Goal: Task Accomplishment & Management: Manage account settings

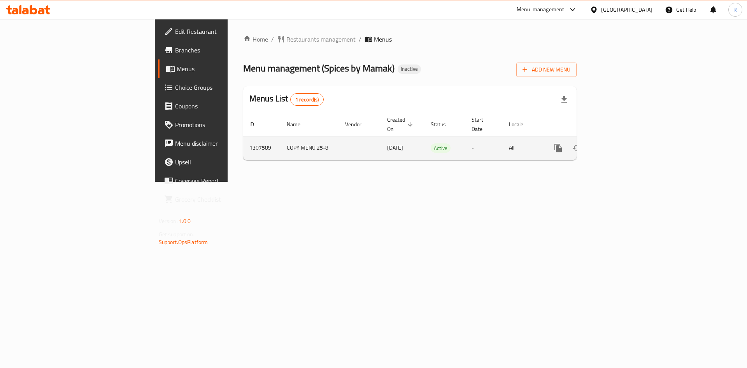
click at [617, 145] on icon "enhanced table" at bounding box center [613, 148] width 7 height 7
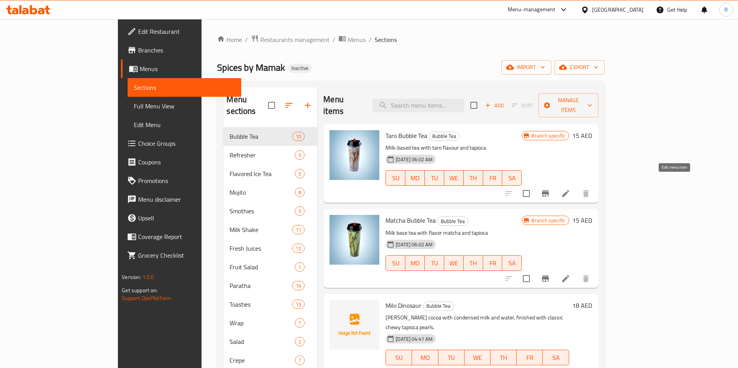
click at [576, 187] on li at bounding box center [565, 194] width 22 height 14
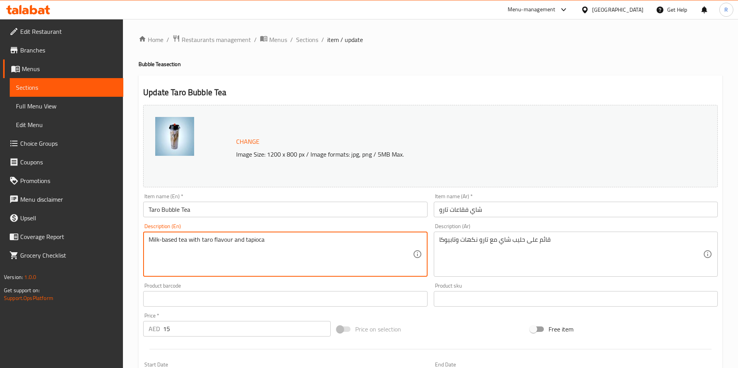
paste textarea "Creamy taro blend with tea, tiger syrup, and a chewy mix of tapioca, coffee jel…"
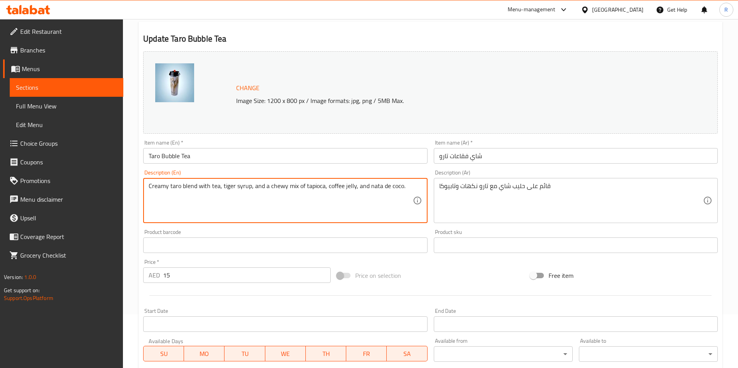
scroll to position [192, 0]
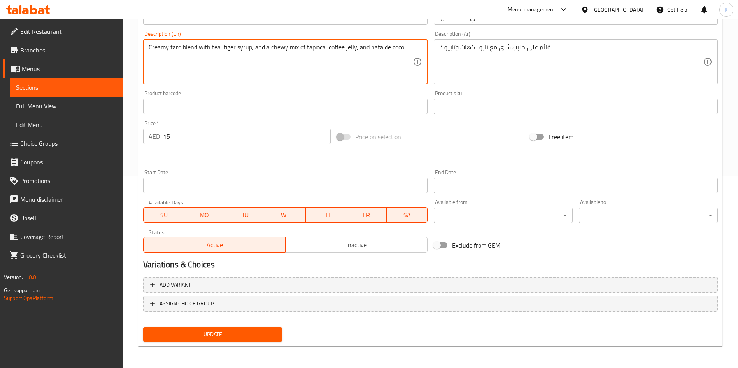
type textarea "Creamy taro blend with tea, tiger syrup, and a chewy mix of tapioca, coffee jel…"
click at [207, 339] on button "Update" at bounding box center [212, 334] width 139 height 14
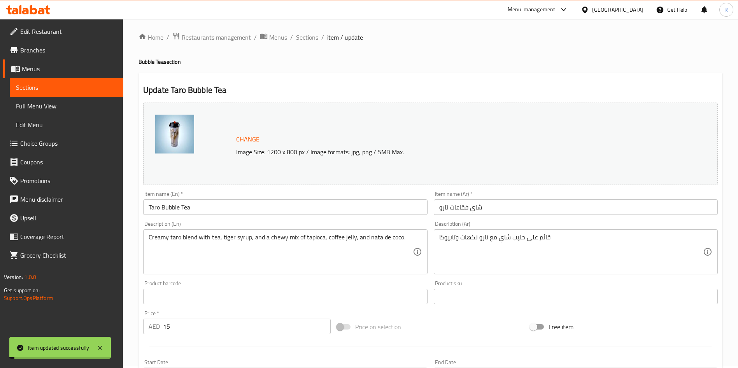
scroll to position [0, 0]
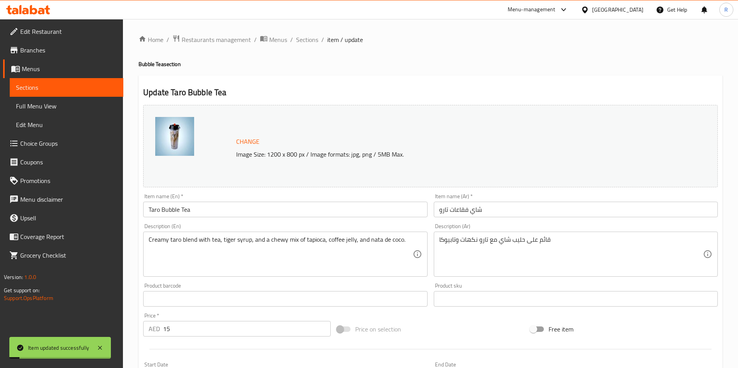
drag, startPoint x: 304, startPoint y: 39, endPoint x: 335, endPoint y: 58, distance: 36.4
click at [304, 40] on span "Sections" at bounding box center [307, 39] width 22 height 9
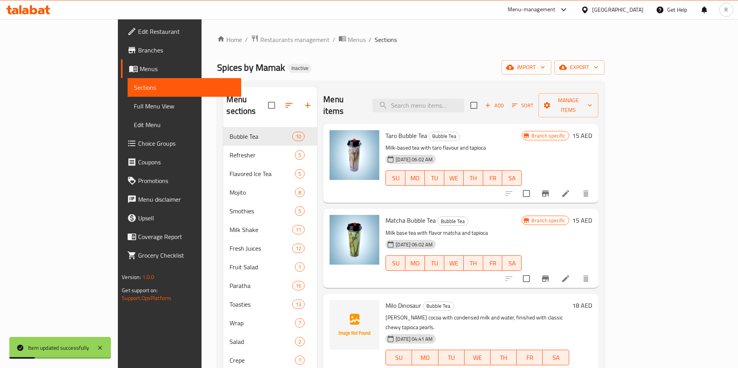
click at [570, 274] on icon at bounding box center [565, 278] width 9 height 9
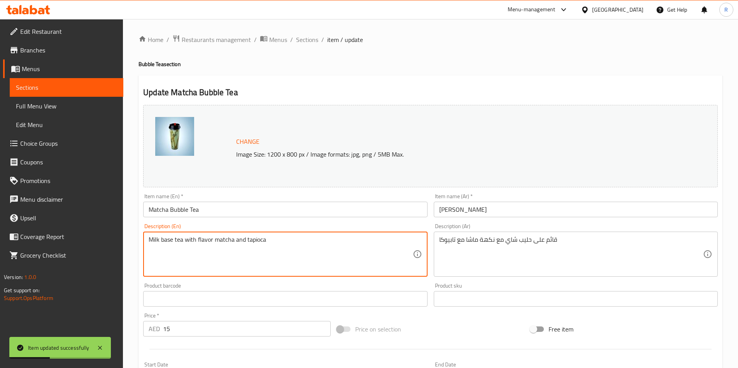
paste textarea "Earthy matcha powder with tea and tiger syrup, paired with tapioca, coffee jell…"
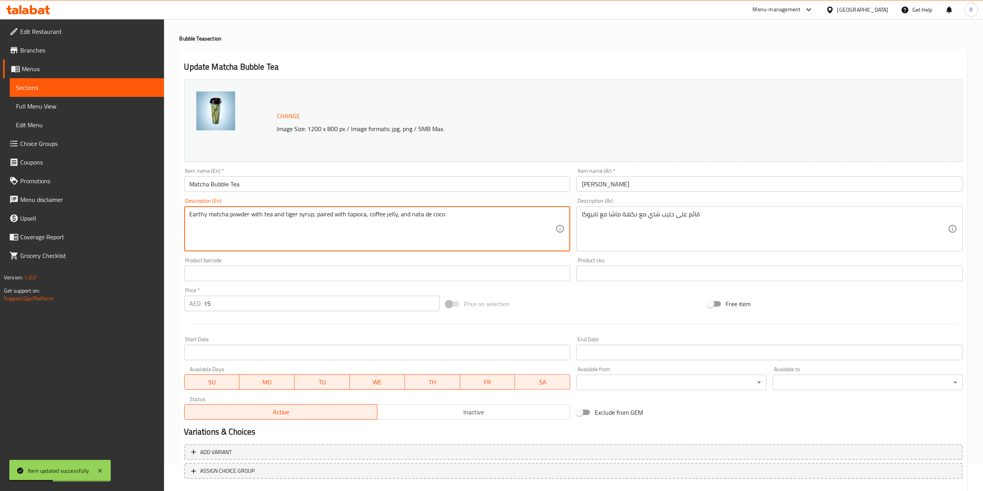
scroll to position [69, 0]
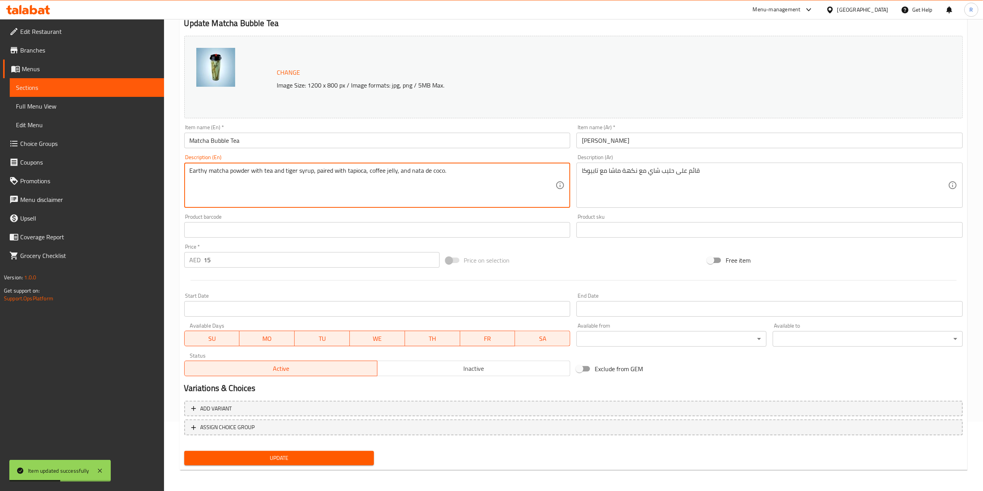
type textarea "Earthy matcha powder with tea and tiger syrup, paired with tapioca, coffee jell…"
click at [297, 368] on span "Update" at bounding box center [280, 458] width 178 height 10
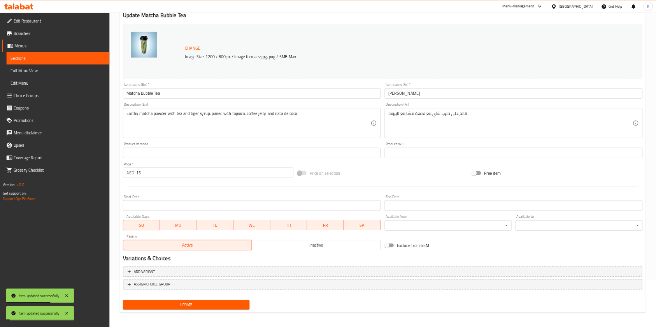
scroll to position [0, 0]
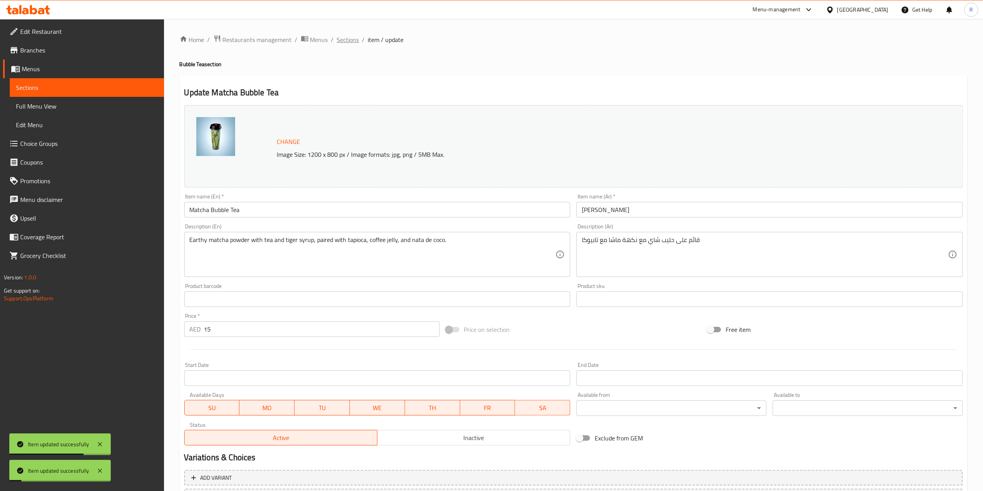
click at [343, 43] on span "Sections" at bounding box center [348, 39] width 22 height 9
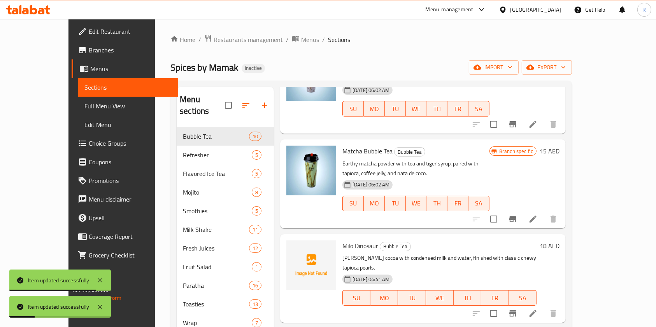
scroll to position [207, 0]
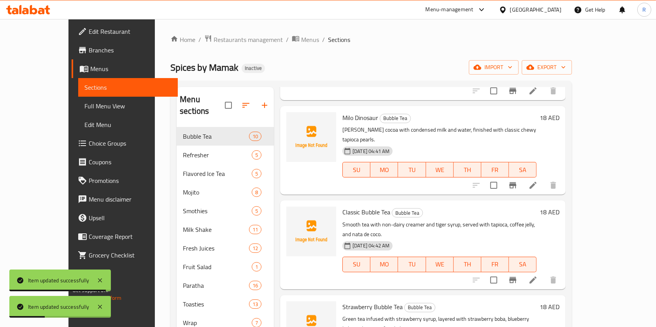
click at [536, 182] on icon at bounding box center [532, 185] width 7 height 7
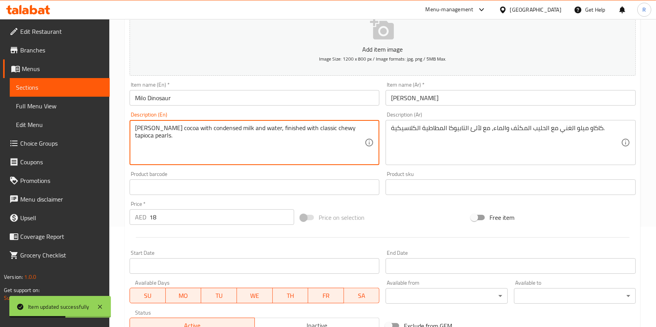
scroll to position [222, 0]
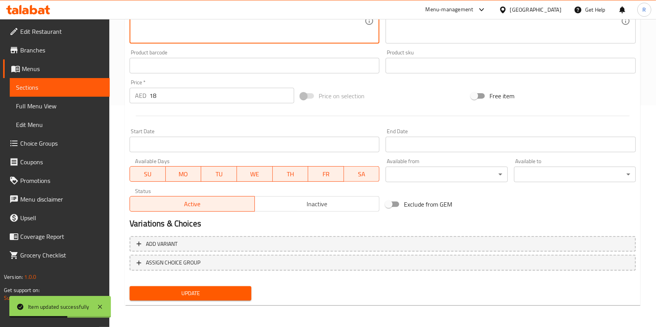
click at [214, 293] on span "Update" at bounding box center [190, 294] width 109 height 10
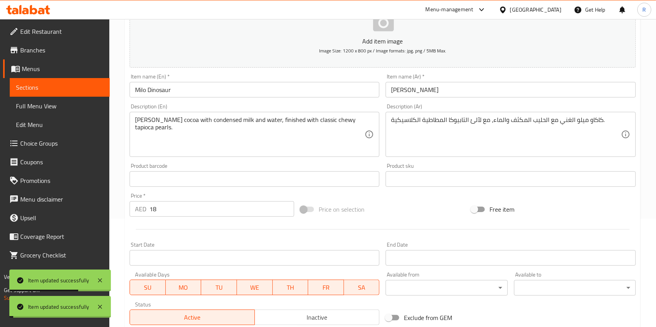
scroll to position [0, 0]
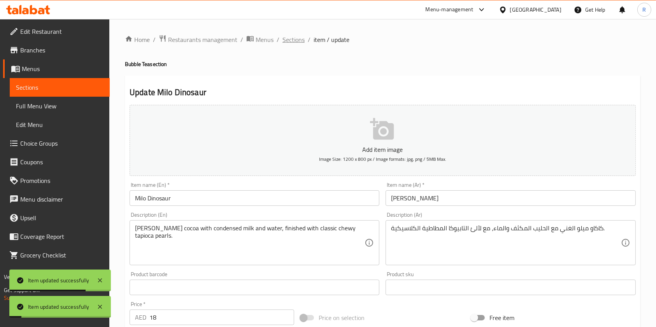
click at [290, 38] on span "Sections" at bounding box center [293, 39] width 22 height 9
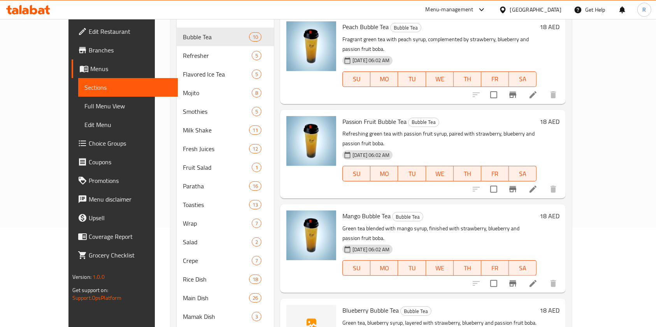
scroll to position [103, 0]
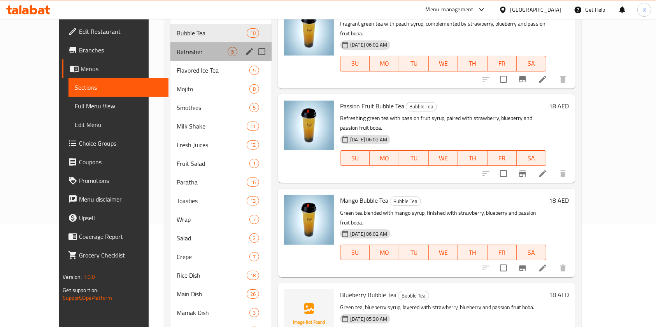
click at [170, 42] on div "Refresher 5" at bounding box center [220, 51] width 101 height 19
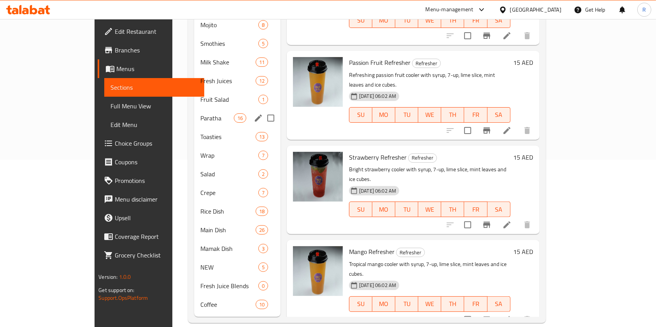
scroll to position [64, 0]
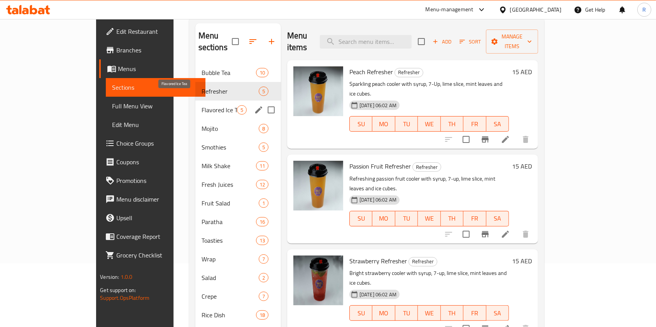
click at [201, 105] on span "Flavored Ice Tea" at bounding box center [218, 109] width 35 height 9
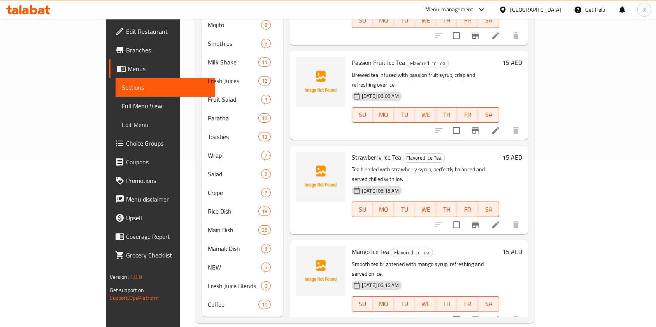
scroll to position [64, 0]
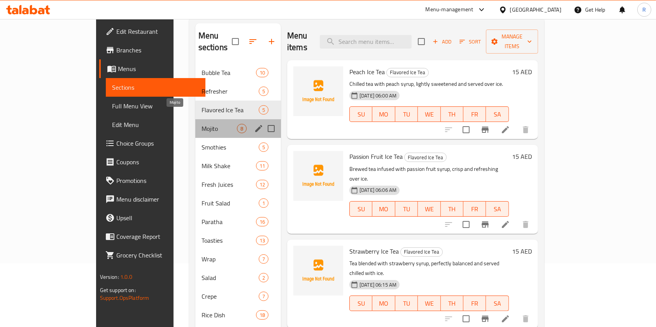
click at [201, 124] on span "Mojito" at bounding box center [218, 128] width 35 height 9
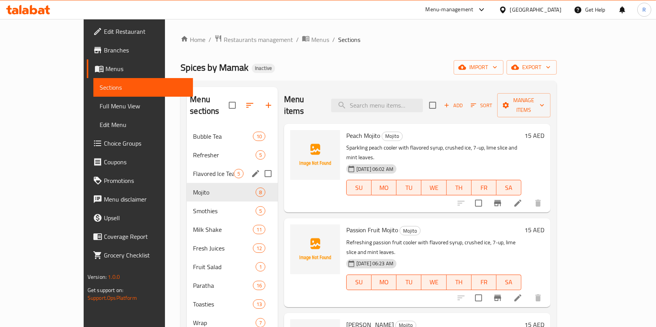
click at [193, 169] on span "Flavored Ice Tea" at bounding box center [213, 173] width 41 height 9
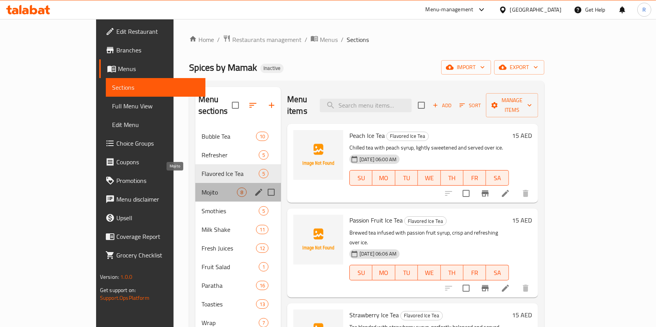
click at [201, 188] on span "Mojito" at bounding box center [218, 192] width 35 height 9
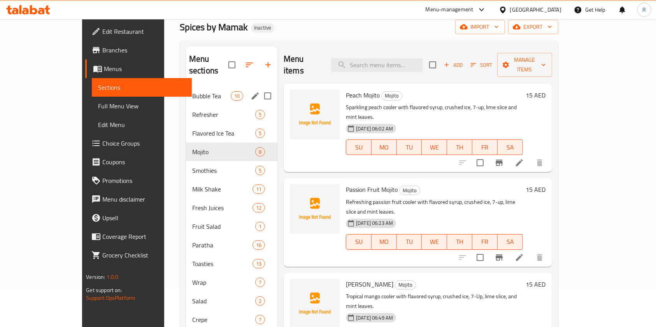
scroll to position [103, 0]
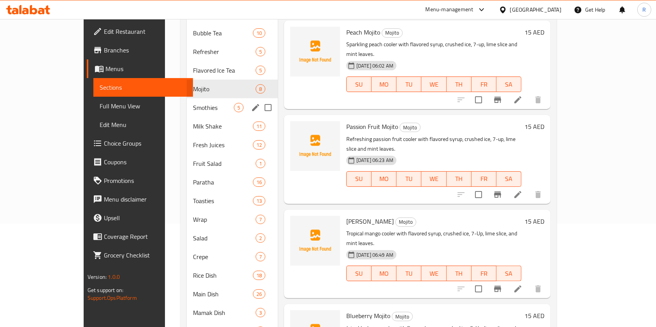
click at [187, 101] on div "Smothies 5" at bounding box center [232, 107] width 91 height 19
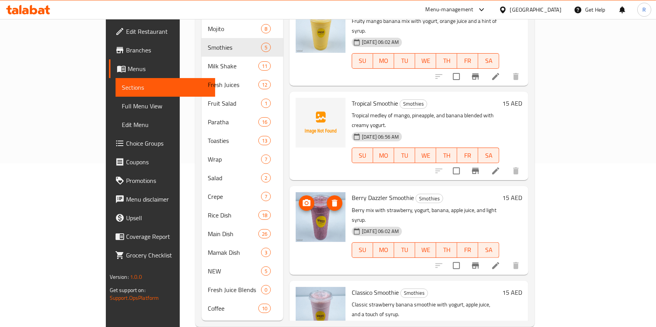
scroll to position [168, 0]
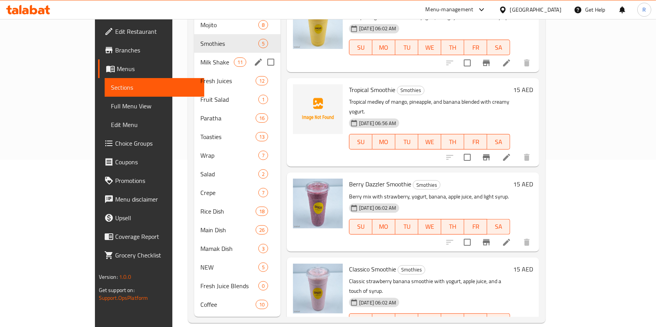
click at [200, 58] on span "Milk Shake" at bounding box center [216, 62] width 33 height 9
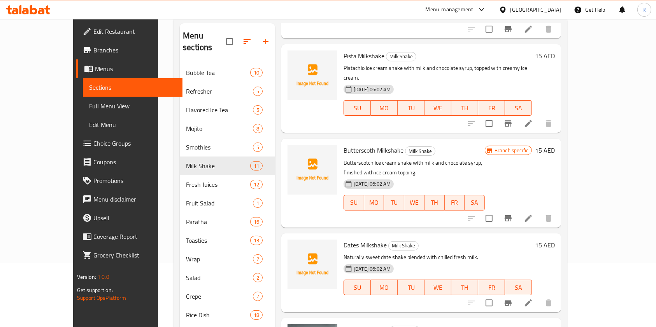
scroll to position [568, 0]
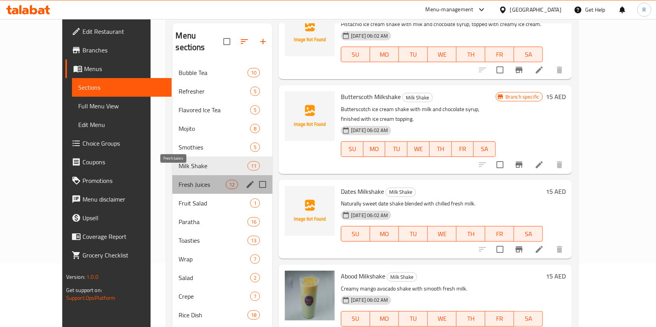
click at [178, 180] on span "Fresh Juices" at bounding box center [201, 184] width 47 height 9
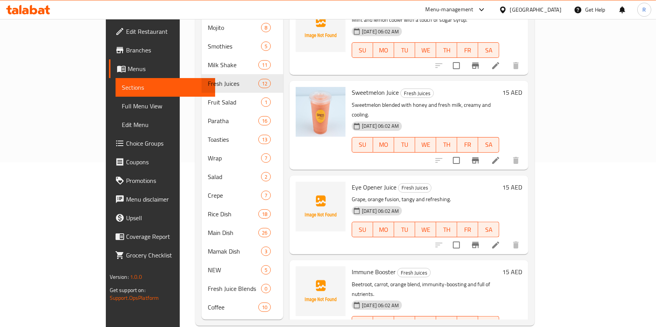
scroll to position [168, 0]
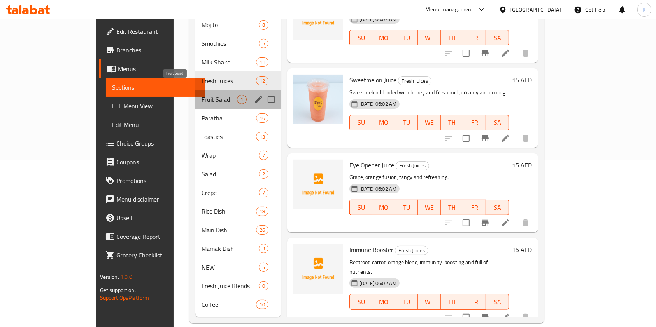
click at [201, 95] on span "Fruit Salad" at bounding box center [218, 99] width 35 height 9
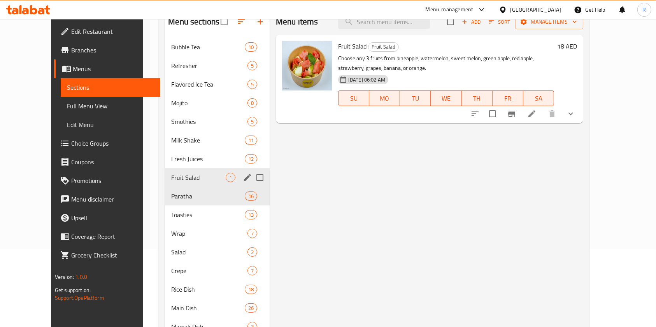
scroll to position [103, 0]
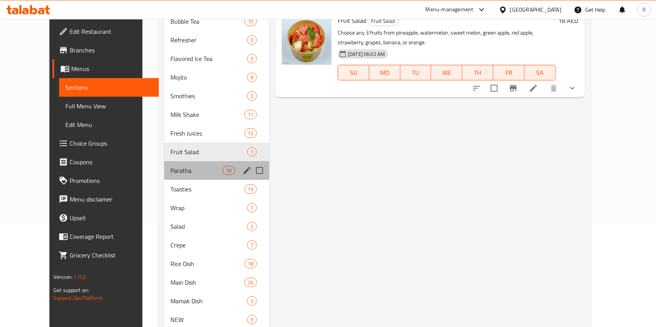
click at [179, 165] on div "Paratha 16" at bounding box center [216, 170] width 105 height 19
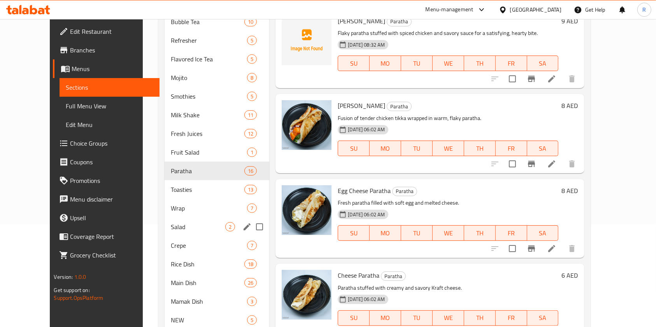
scroll to position [103, 0]
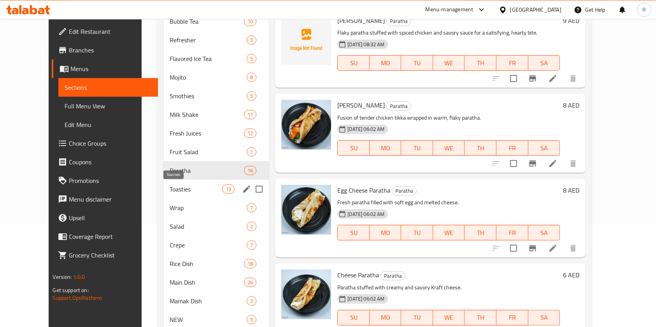
click at [174, 192] on span "Toasties" at bounding box center [196, 189] width 52 height 9
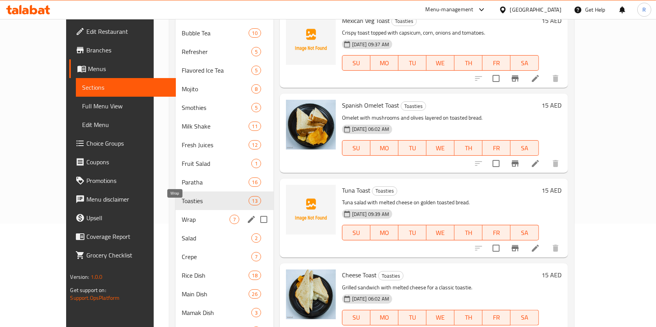
click at [182, 215] on span "Wrap" at bounding box center [206, 219] width 48 height 9
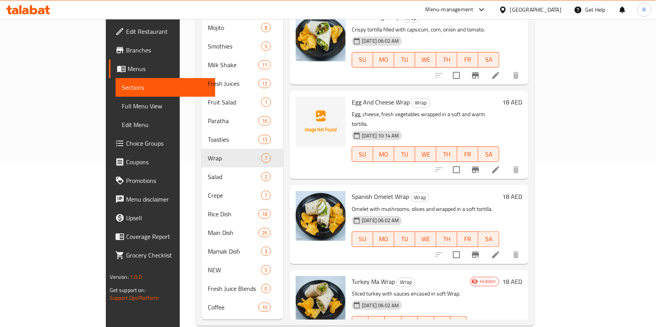
scroll to position [168, 0]
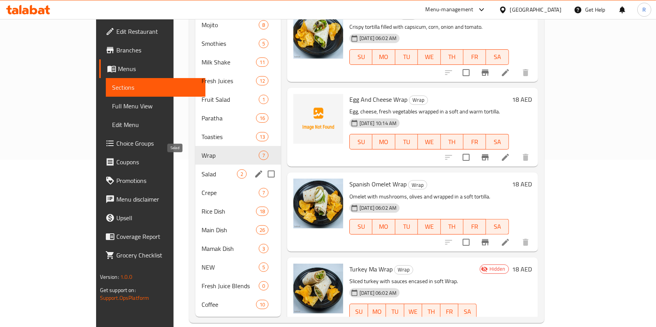
click at [201, 170] on span "Salad" at bounding box center [218, 174] width 35 height 9
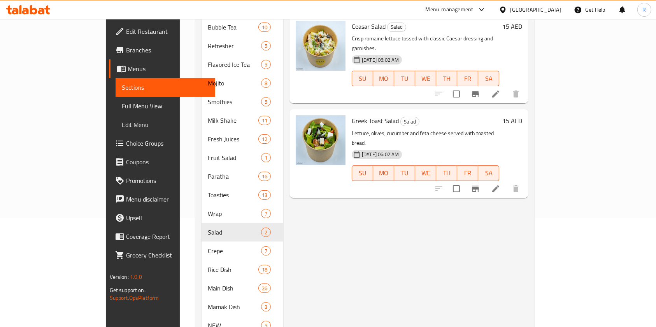
scroll to position [12, 0]
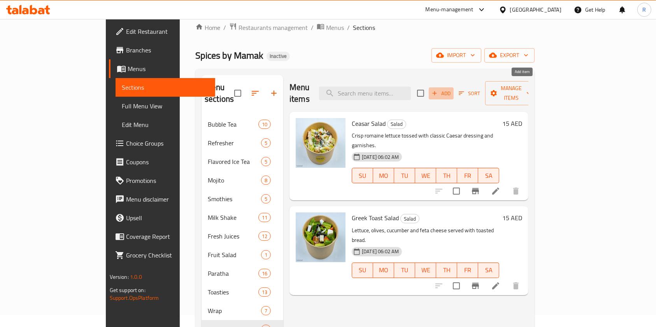
click at [451, 89] on span "Add" at bounding box center [440, 93] width 21 height 9
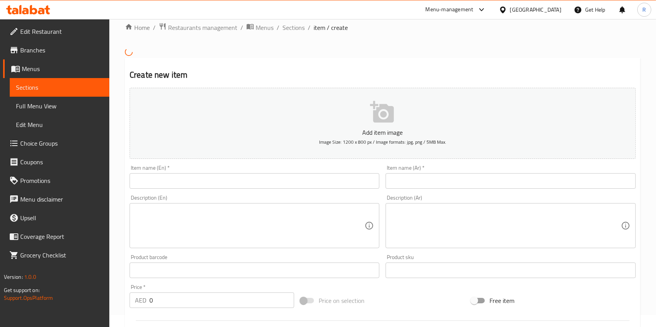
click at [400, 180] on input "text" at bounding box center [510, 181] width 250 height 16
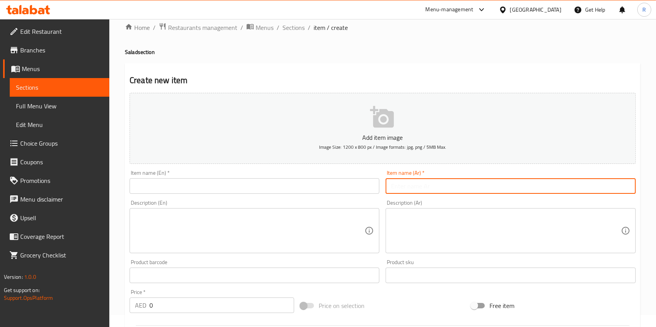
paste input "سلطة نيسواز"
type input "سلطة نيسواز"
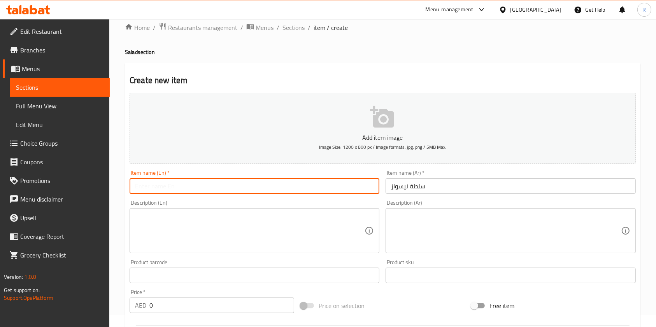
drag, startPoint x: 202, startPoint y: 186, endPoint x: 216, endPoint y: 194, distance: 16.0
click at [203, 187] on input "text" at bounding box center [254, 186] width 250 height 16
paste input "Nicoise Salad"
type input "Nicoise Salad"
click at [196, 220] on textarea at bounding box center [249, 231] width 229 height 37
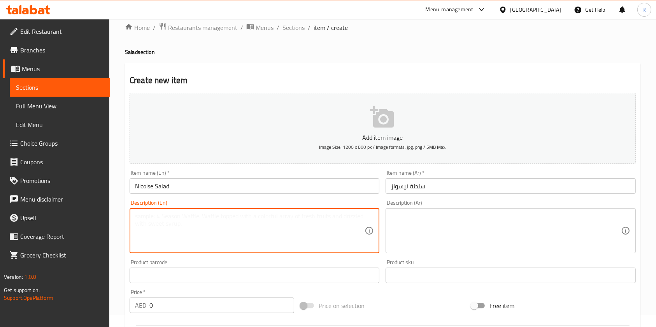
paste textarea "Crunchy lettuce with tuna and boiled egg, lightly dressed."
type textarea "Crunchy lettuce with tuna and boiled egg, lightly dressed."
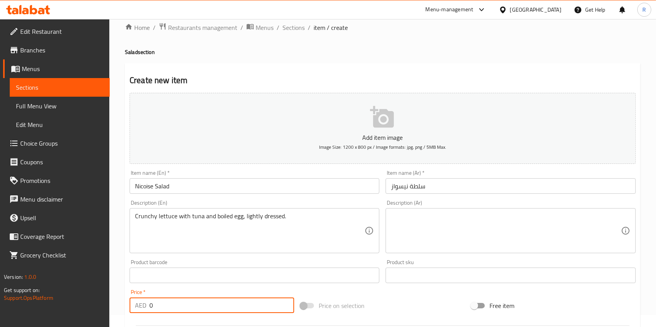
drag, startPoint x: 150, startPoint y: 306, endPoint x: 111, endPoint y: 289, distance: 42.3
click at [71, 300] on div "Edit Restaurant Branches Menus Sections Full Menu View Edit Menu Choice Groups …" at bounding box center [328, 272] width 656 height 530
paste input "15.0"
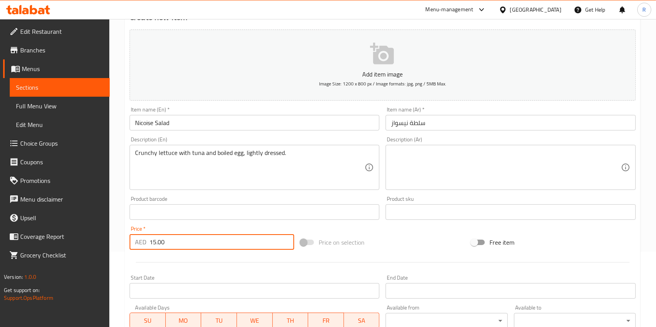
scroll to position [219, 0]
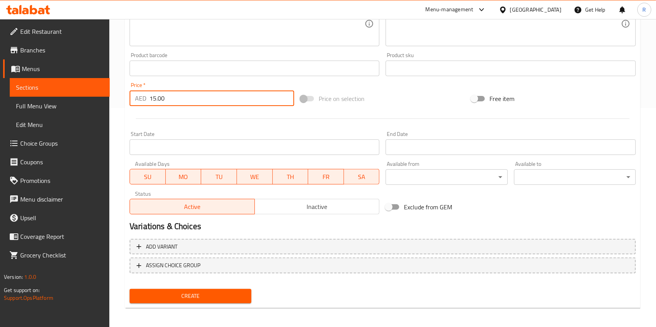
type input "15.00"
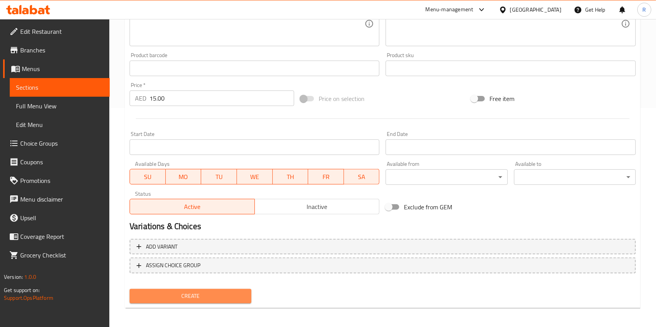
click at [199, 299] on span "Create" at bounding box center [190, 297] width 109 height 10
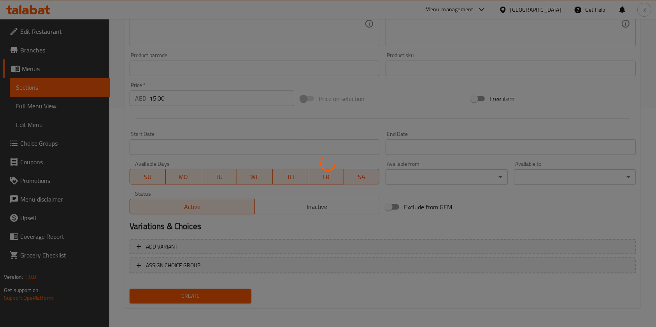
type input "0"
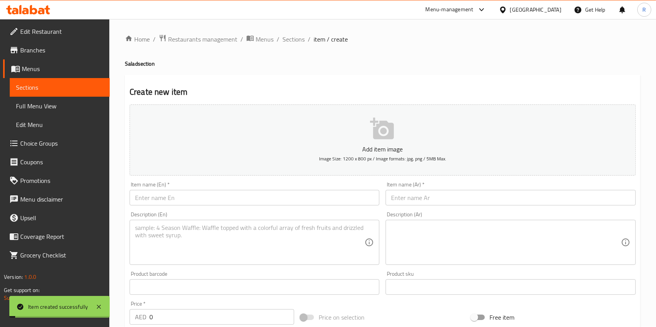
scroll to position [0, 0]
click at [294, 39] on span "Sections" at bounding box center [293, 39] width 22 height 9
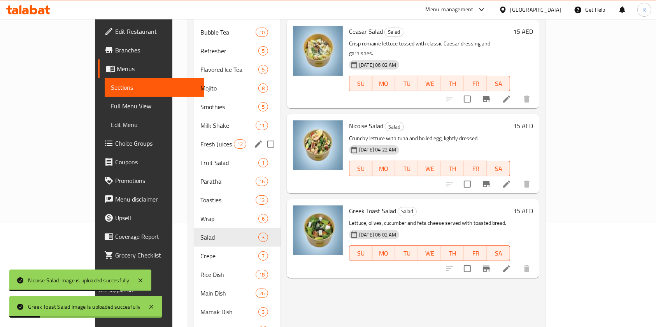
scroll to position [156, 0]
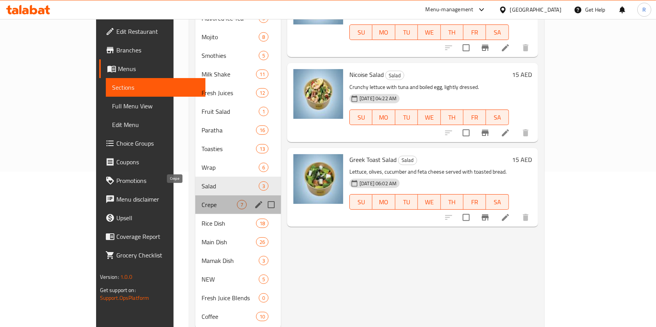
click at [201, 200] on span "Crepe" at bounding box center [218, 204] width 35 height 9
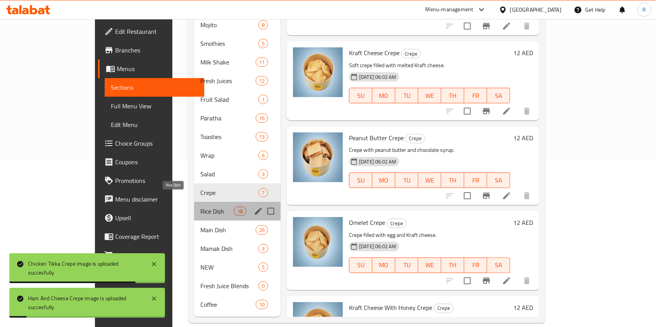
click at [200, 207] on span "Rice Dish" at bounding box center [216, 211] width 33 height 9
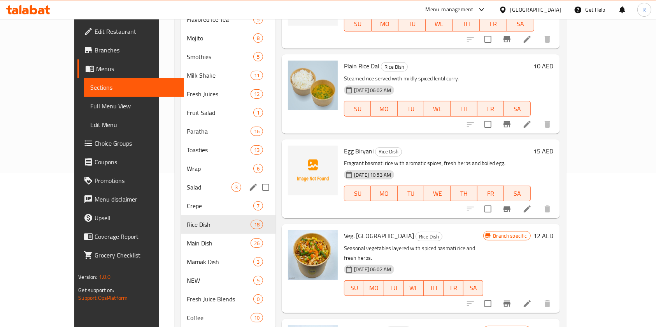
scroll to position [156, 0]
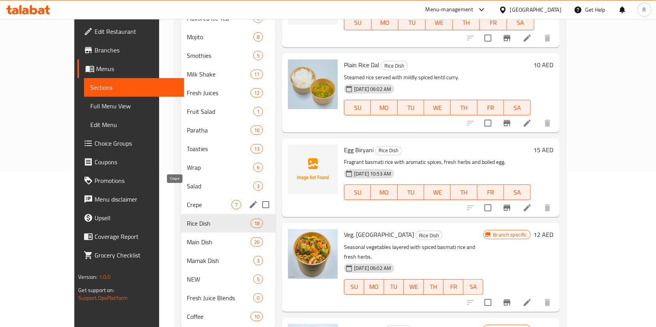
click at [187, 200] on span "Crepe" at bounding box center [209, 204] width 44 height 9
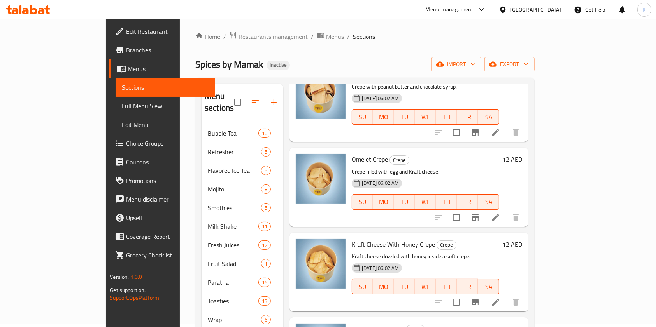
scroll to position [168, 0]
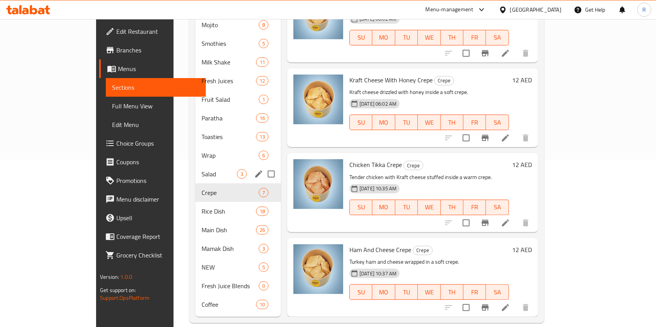
click at [195, 168] on div "Salad 3" at bounding box center [238, 174] width 86 height 19
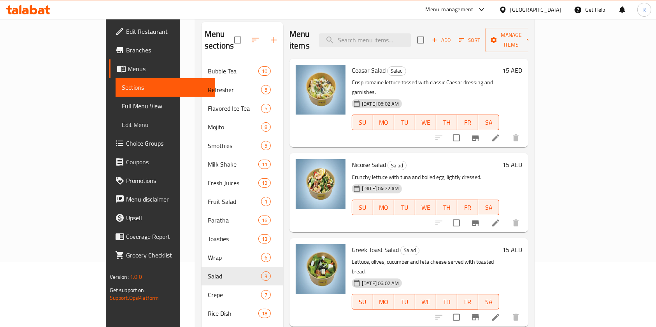
scroll to position [115, 0]
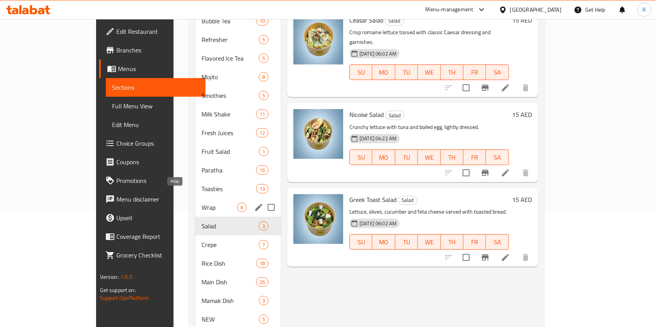
click at [201, 203] on span "Wrap" at bounding box center [218, 207] width 35 height 9
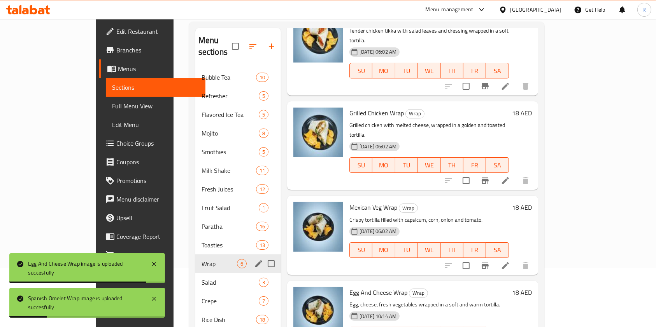
scroll to position [115, 0]
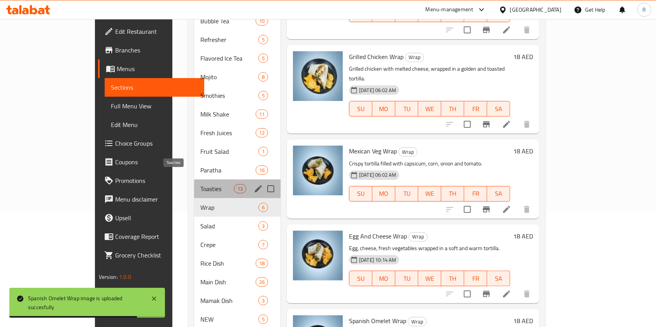
click at [200, 184] on span "Toasties" at bounding box center [216, 188] width 33 height 9
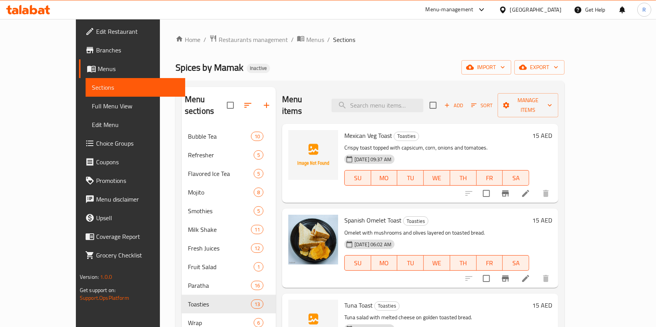
click at [366, 56] on div "Home / Restaurants management / Menus / Sections Spices by Mamak Inactive impor…" at bounding box center [369, 263] width 389 height 456
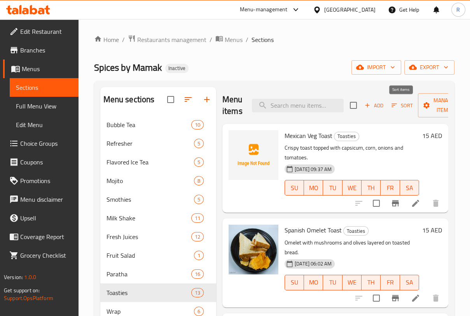
click at [402, 106] on span "Sort" at bounding box center [402, 105] width 21 height 9
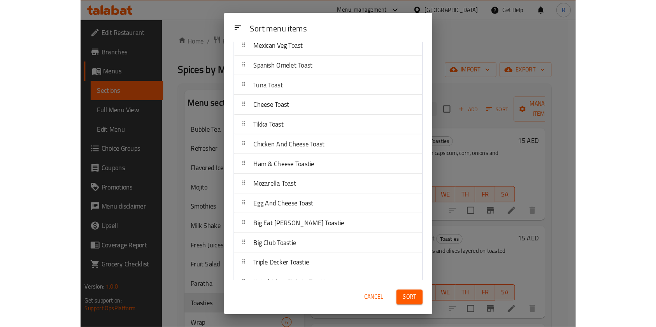
scroll to position [43, 0]
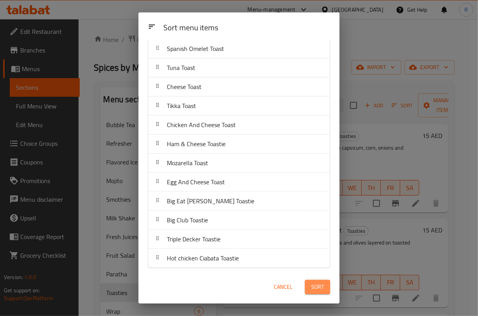
click at [320, 287] on span "Sort" at bounding box center [317, 287] width 13 height 10
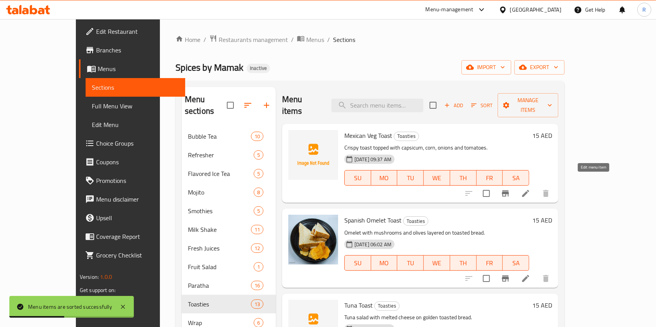
click at [529, 190] on icon at bounding box center [525, 193] width 7 height 7
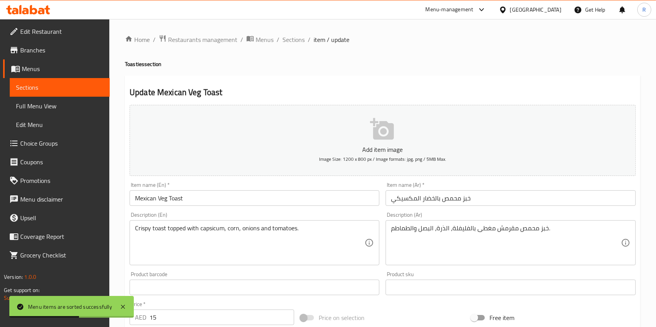
drag, startPoint x: 211, startPoint y: 202, endPoint x: 209, endPoint y: 199, distance: 4.0
click at [210, 201] on input "Mexican Veg Toast" at bounding box center [254, 199] width 250 height 16
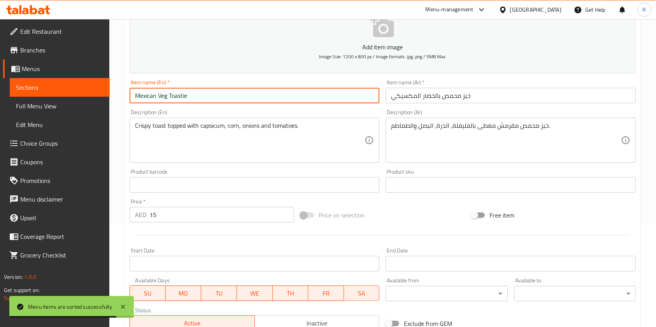
scroll to position [15, 0]
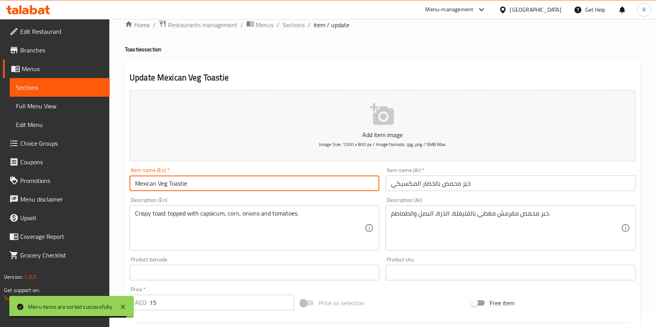
click at [178, 184] on input "Mexican Veg Toastie" at bounding box center [254, 184] width 250 height 16
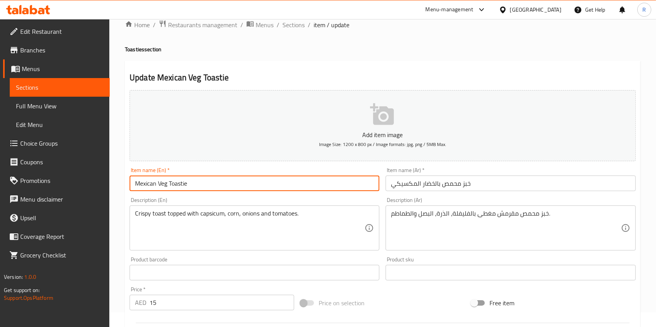
scroll to position [222, 0]
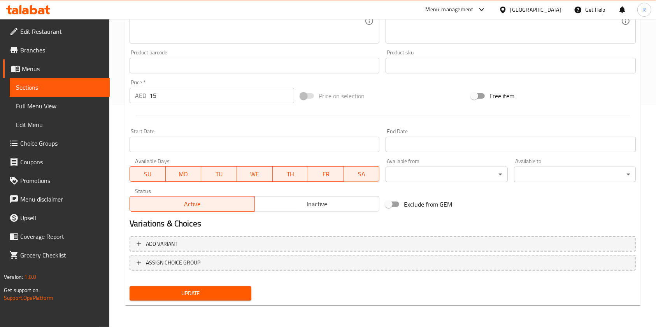
type input "Mexican Veg Toastie"
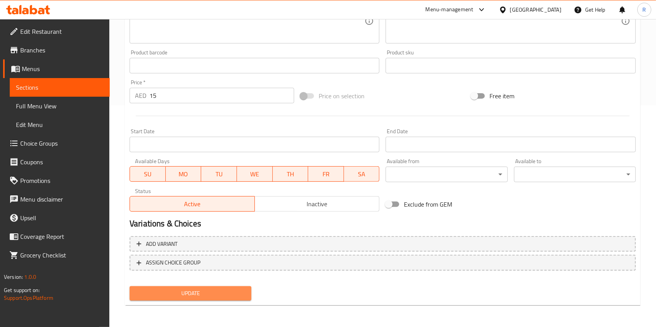
click at [177, 294] on span "Update" at bounding box center [190, 294] width 109 height 10
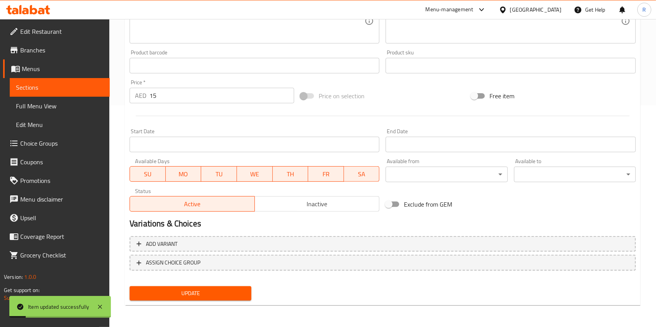
scroll to position [0, 0]
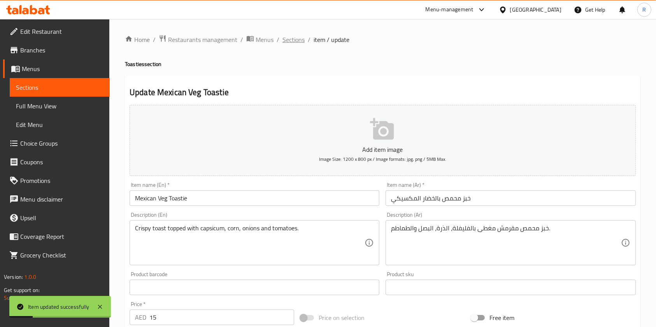
click at [292, 40] on span "Sections" at bounding box center [293, 39] width 22 height 9
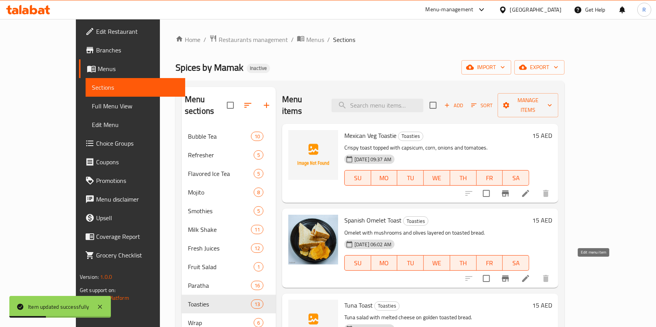
click at [530, 274] on icon at bounding box center [525, 278] width 9 height 9
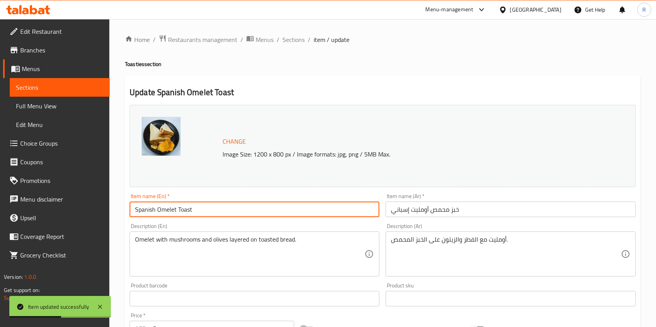
click at [185, 208] on input "Spanish Omelet Toast" at bounding box center [254, 210] width 250 height 16
paste input "ie"
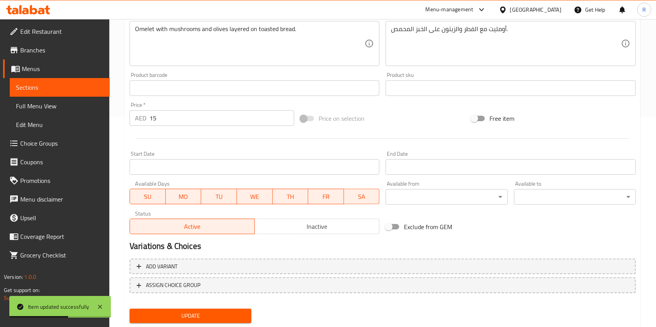
scroll to position [233, 0]
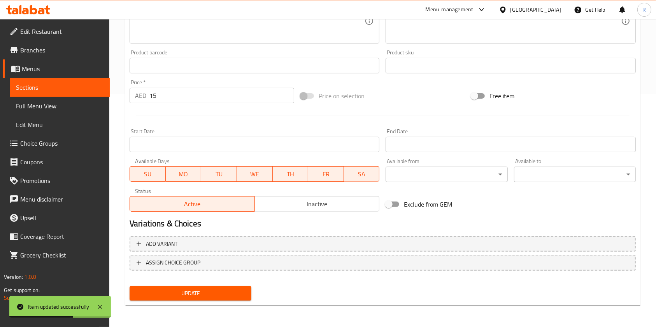
type input "Spanish Omelet Toastie"
click at [196, 287] on button "Update" at bounding box center [190, 294] width 122 height 14
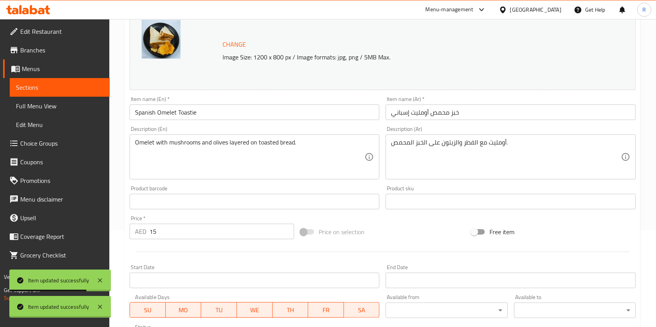
scroll to position [0, 0]
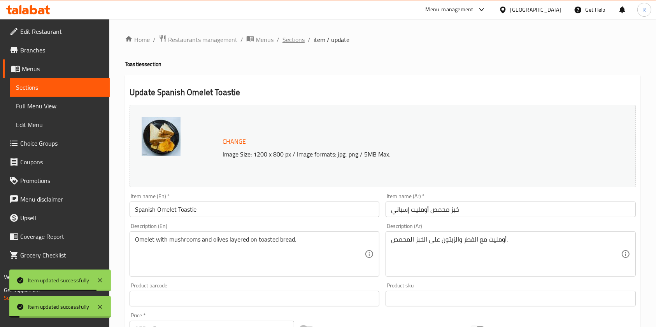
click at [290, 36] on span "Sections" at bounding box center [293, 39] width 22 height 9
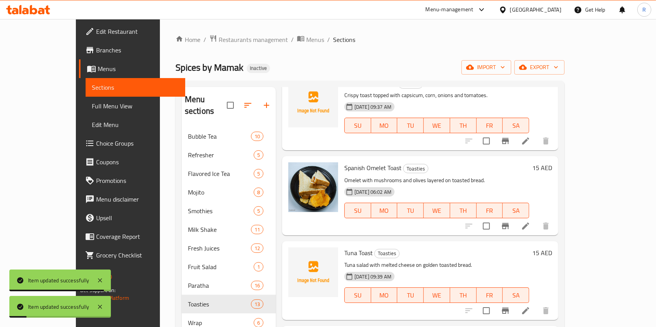
scroll to position [103, 0]
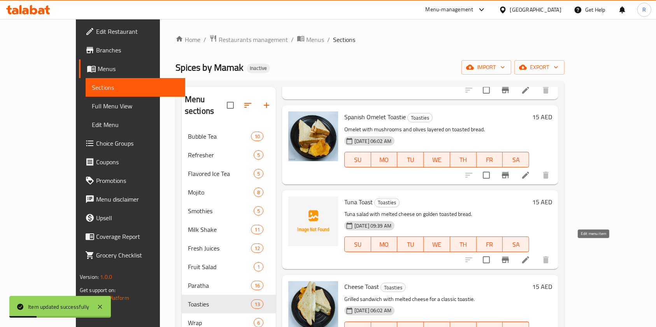
click at [530, 255] on icon at bounding box center [525, 259] width 9 height 9
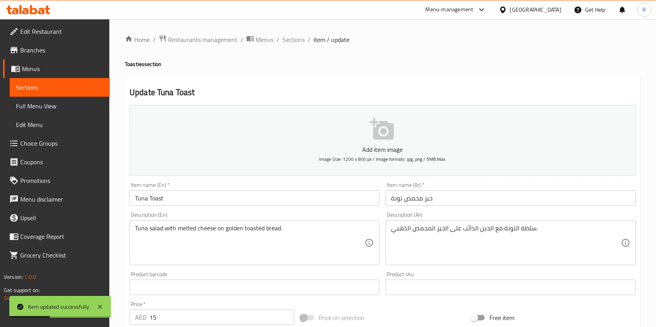
click at [157, 196] on input "Tuna Toast" at bounding box center [254, 199] width 250 height 16
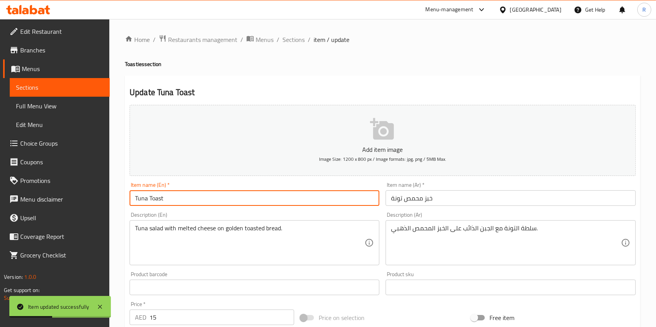
click at [157, 196] on input "Tuna Toast" at bounding box center [254, 199] width 250 height 16
paste input "ie"
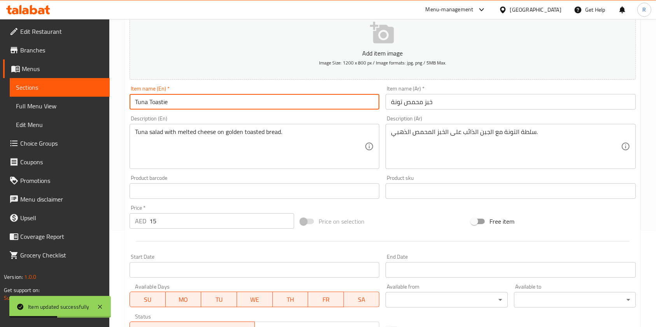
scroll to position [222, 0]
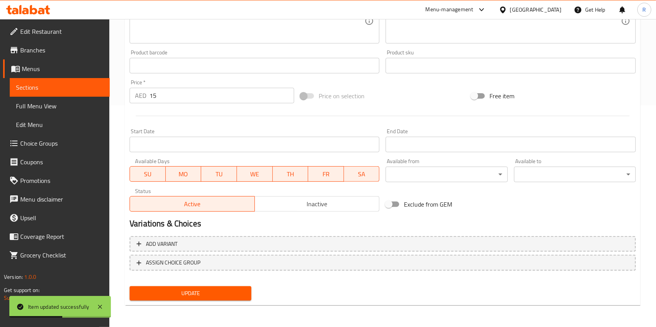
type input "Tuna Toastie"
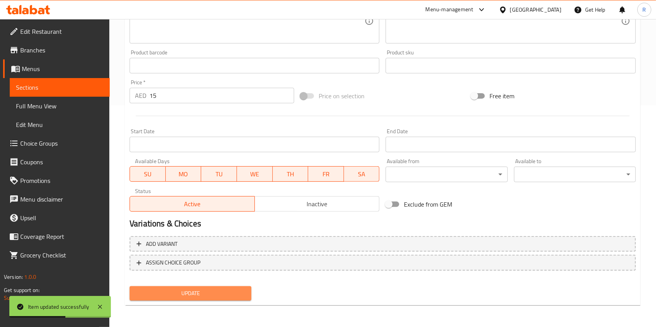
click at [207, 299] on button "Update" at bounding box center [190, 294] width 122 height 14
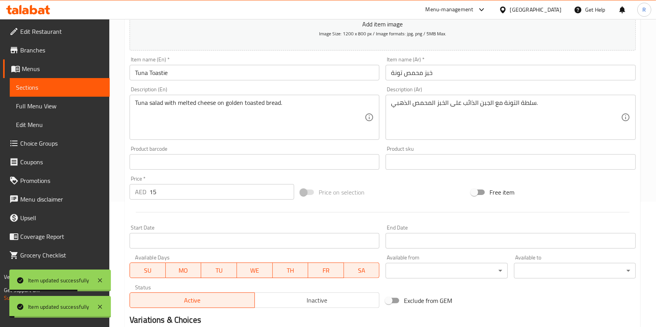
scroll to position [0, 0]
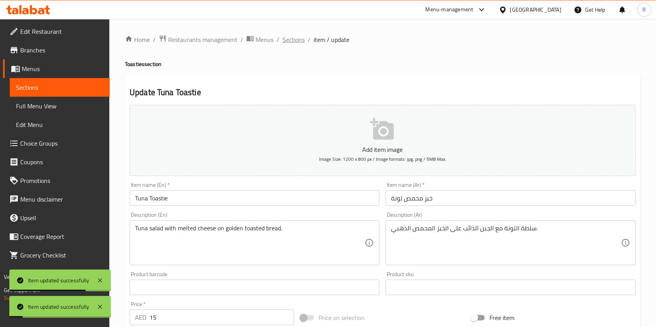
click at [298, 38] on span "Sections" at bounding box center [293, 39] width 22 height 9
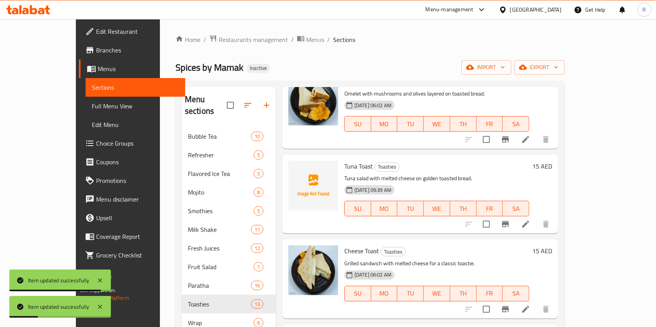
scroll to position [156, 0]
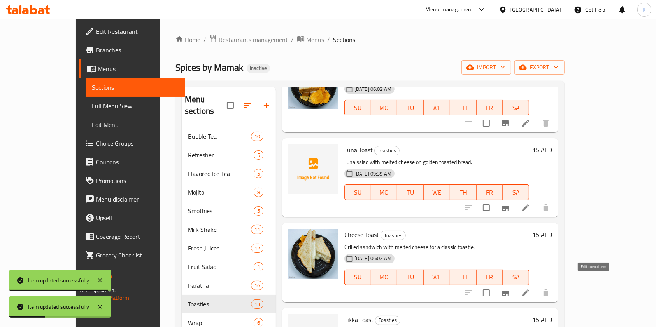
click at [529, 290] on icon at bounding box center [525, 293] width 7 height 7
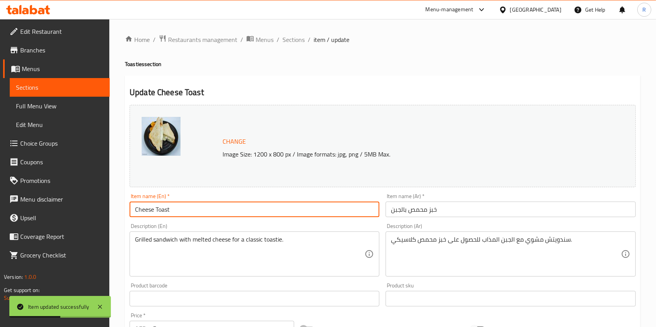
click at [165, 208] on input "Cheese Toast" at bounding box center [254, 210] width 250 height 16
paste input "ie"
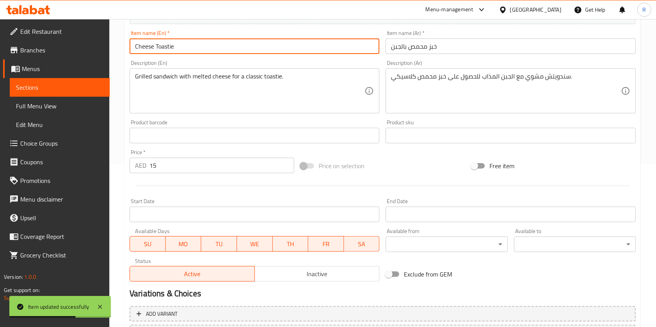
scroll to position [207, 0]
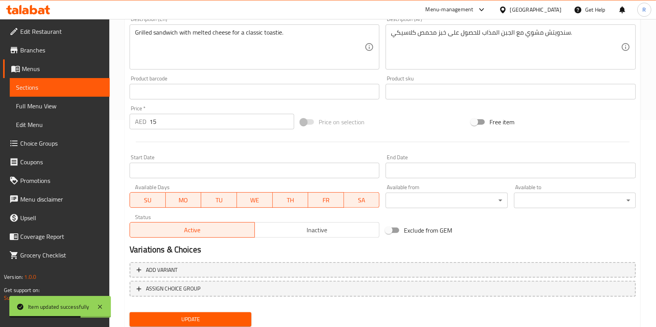
type input "Cheese Toastie"
click at [184, 319] on span "Update" at bounding box center [190, 320] width 109 height 10
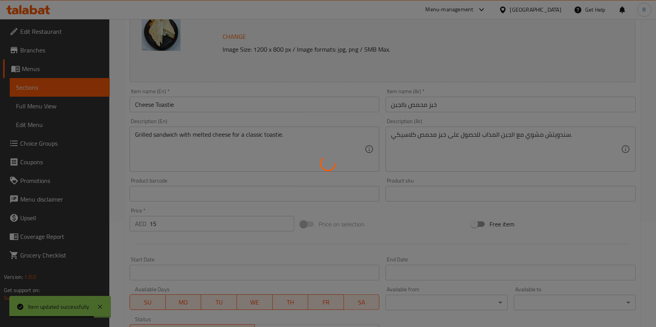
scroll to position [0, 0]
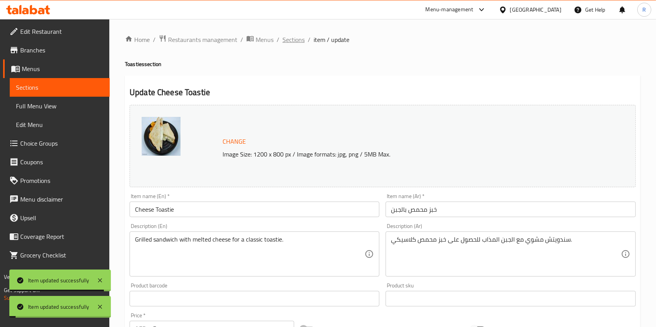
click at [291, 37] on span "Sections" at bounding box center [293, 39] width 22 height 9
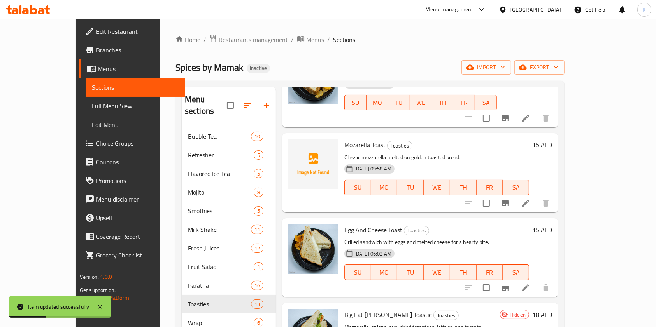
scroll to position [622, 0]
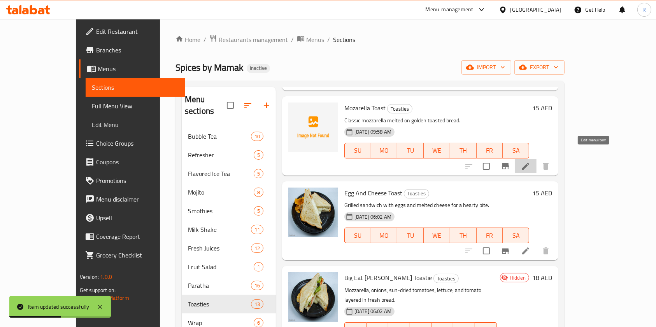
click at [530, 162] on icon at bounding box center [525, 166] width 9 height 9
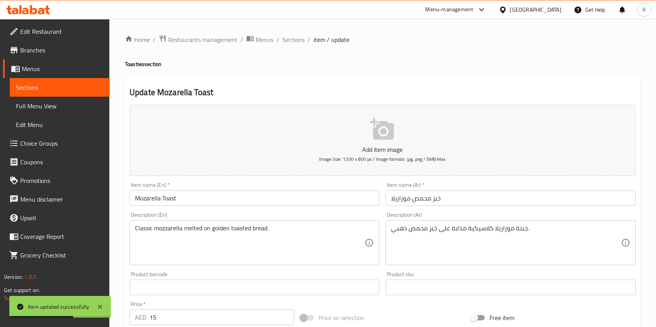
click at [163, 199] on input "Mozarella Toast" at bounding box center [254, 199] width 250 height 16
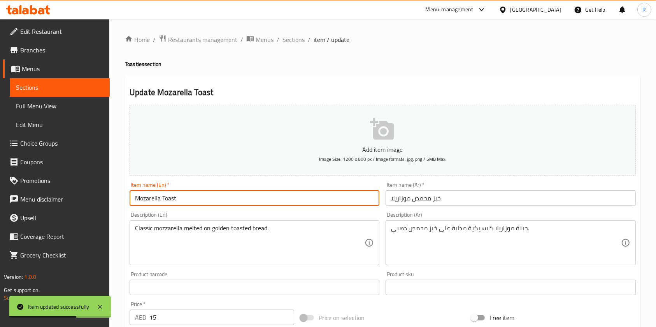
click at [163, 199] on input "Mozarella Toast" at bounding box center [254, 199] width 250 height 16
paste input "ie"
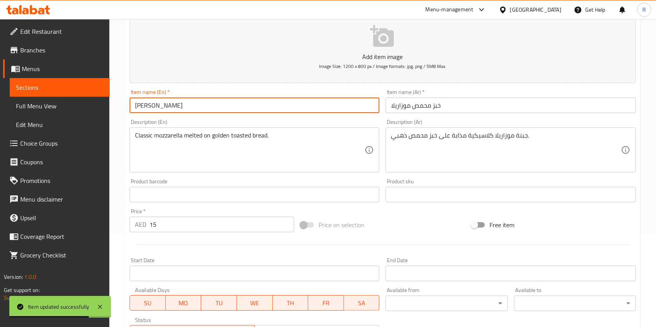
scroll to position [222, 0]
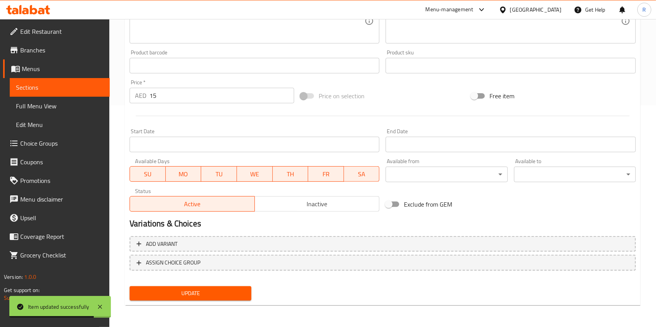
type input "[PERSON_NAME]"
click at [186, 292] on span "Update" at bounding box center [190, 294] width 109 height 10
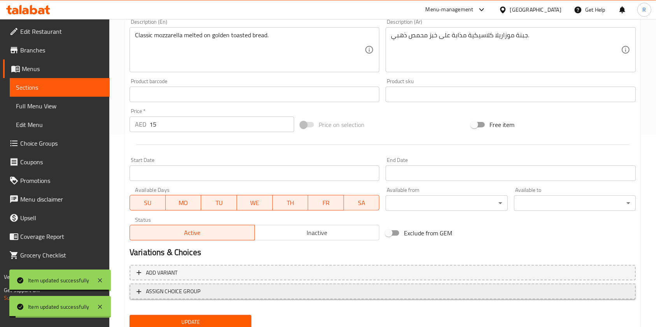
scroll to position [0, 0]
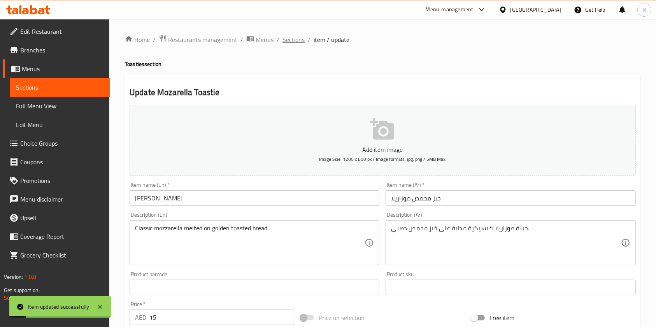
click at [289, 39] on span "Sections" at bounding box center [293, 39] width 22 height 9
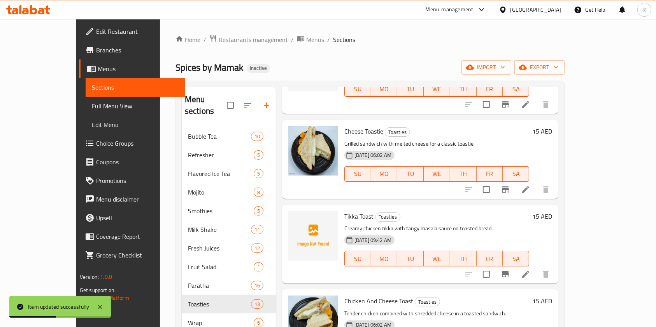
scroll to position [311, 0]
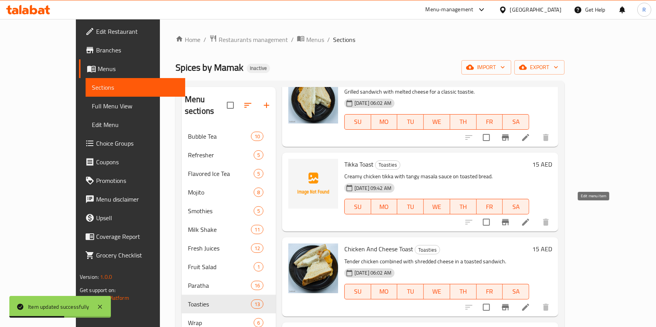
click at [530, 218] on icon at bounding box center [525, 222] width 9 height 9
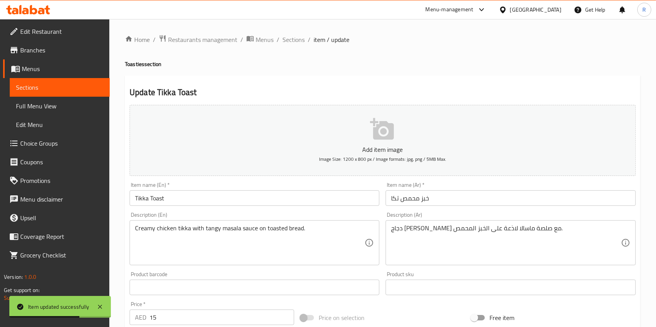
click at [159, 200] on input "Tikka Toast" at bounding box center [254, 199] width 250 height 16
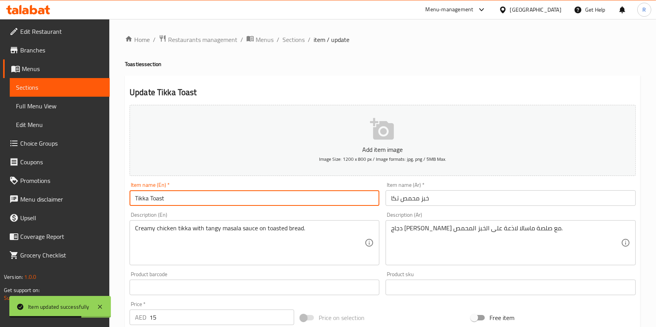
drag, startPoint x: 159, startPoint y: 200, endPoint x: 184, endPoint y: 210, distance: 27.0
click at [159, 200] on input "Tikka Toast" at bounding box center [254, 199] width 250 height 16
paste input "ie"
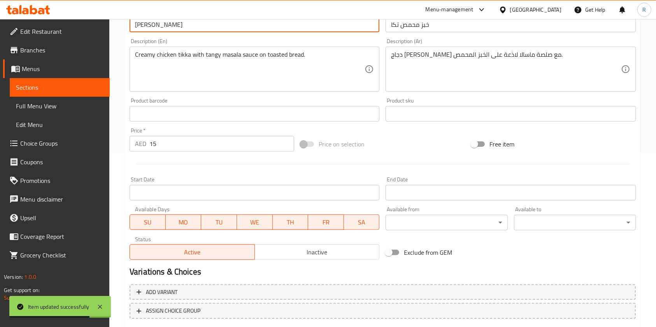
scroll to position [222, 0]
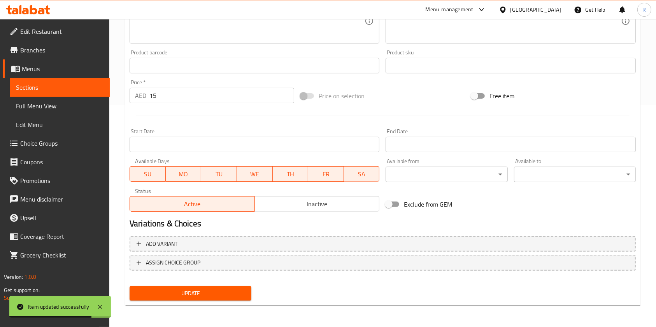
type input "[PERSON_NAME]"
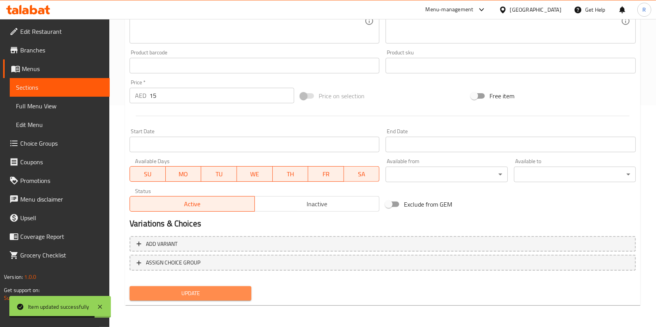
click at [196, 298] on span "Update" at bounding box center [190, 294] width 109 height 10
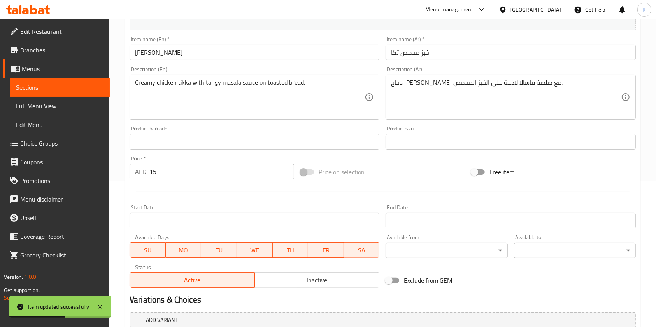
scroll to position [0, 0]
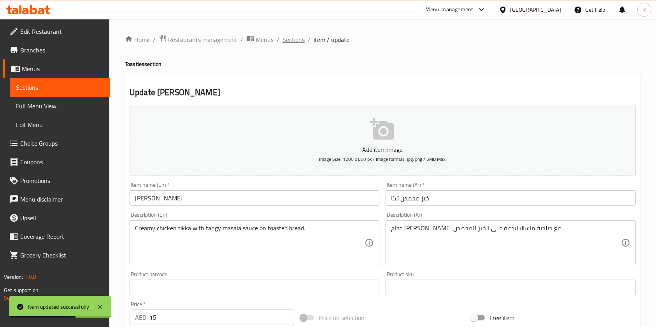
click at [296, 39] on span "Sections" at bounding box center [293, 39] width 22 height 9
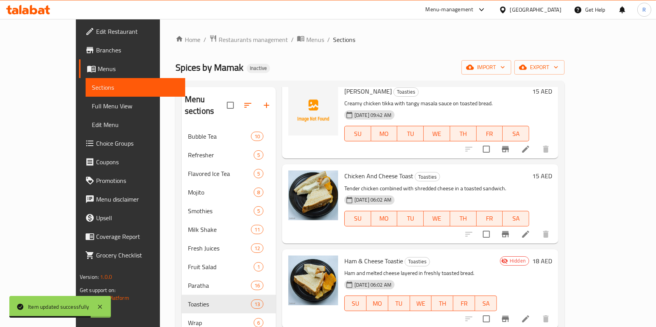
scroll to position [414, 0]
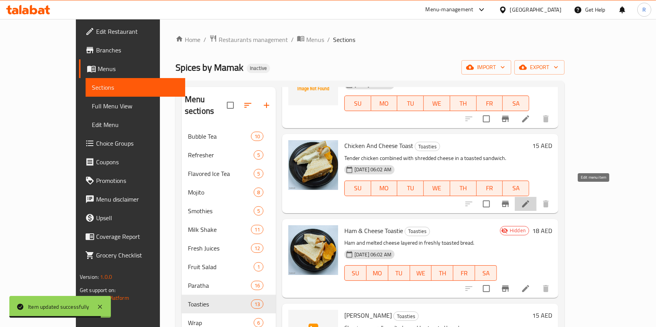
click at [530, 199] on icon at bounding box center [525, 203] width 9 height 9
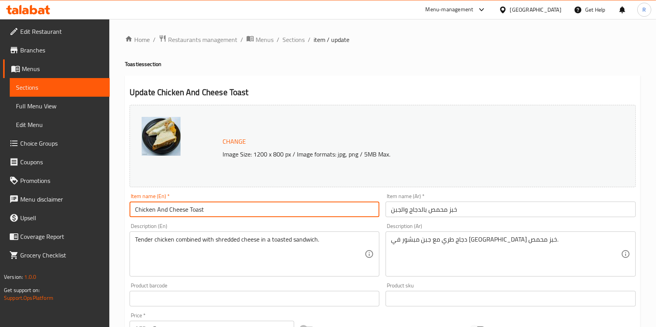
click at [196, 211] on input "Chicken And Cheese Toast" at bounding box center [254, 210] width 250 height 16
paste input "ie"
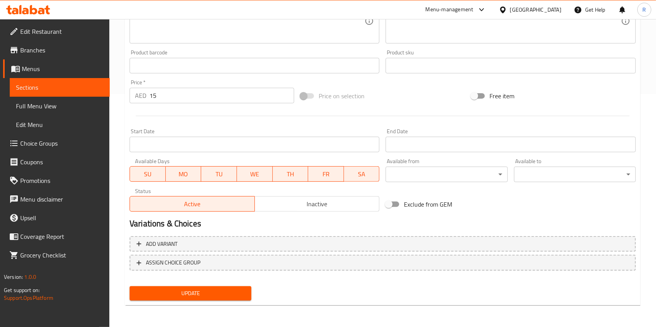
type input "Chicken And Cheese Toastie"
click at [230, 295] on span "Update" at bounding box center [190, 294] width 109 height 10
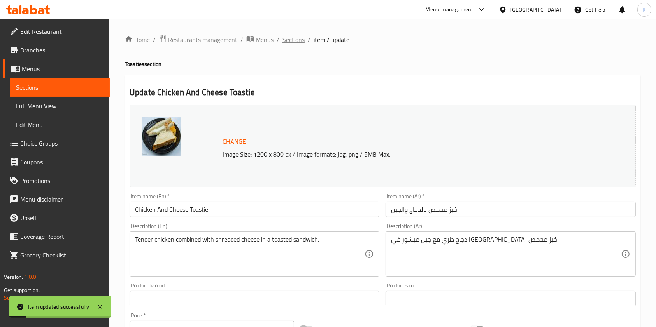
click at [296, 42] on span "Sections" at bounding box center [293, 39] width 22 height 9
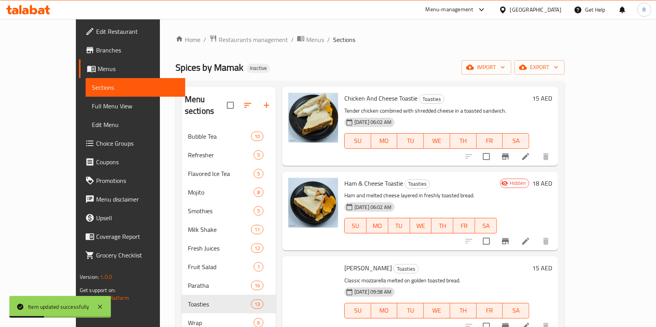
scroll to position [467, 0]
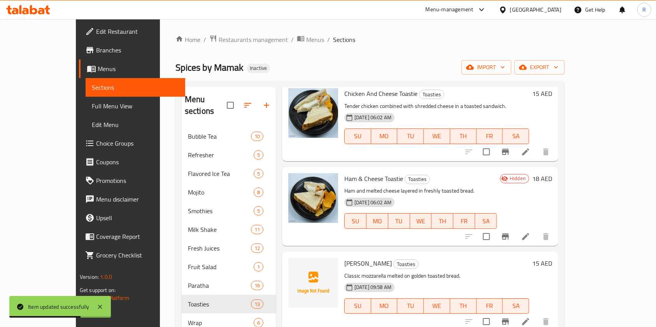
click at [510, 232] on icon "Branch-specific-item" at bounding box center [504, 236] width 9 height 9
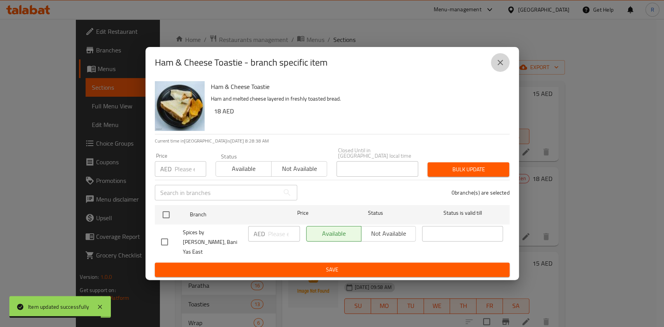
click at [504, 63] on button "close" at bounding box center [500, 62] width 19 height 19
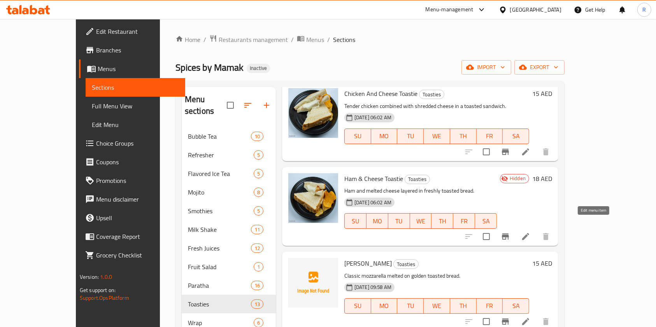
click at [530, 232] on icon at bounding box center [525, 236] width 9 height 9
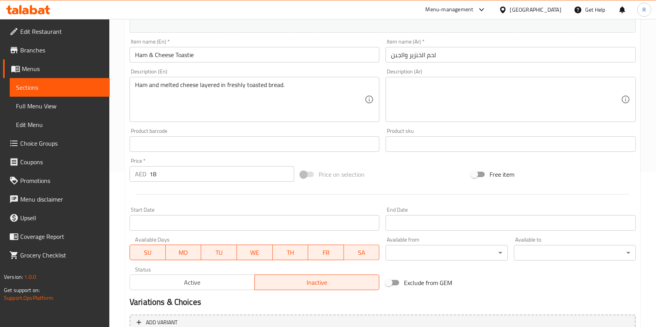
scroll to position [156, 0]
click at [238, 281] on span "Active" at bounding box center [192, 281] width 119 height 11
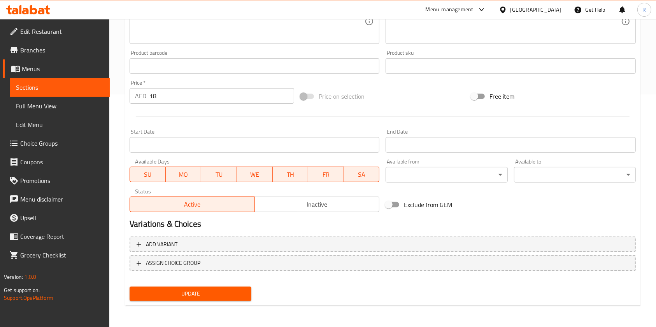
scroll to position [233, 0]
drag, startPoint x: 240, startPoint y: 297, endPoint x: 246, endPoint y: 303, distance: 7.7
click at [240, 298] on span "Update" at bounding box center [190, 294] width 109 height 10
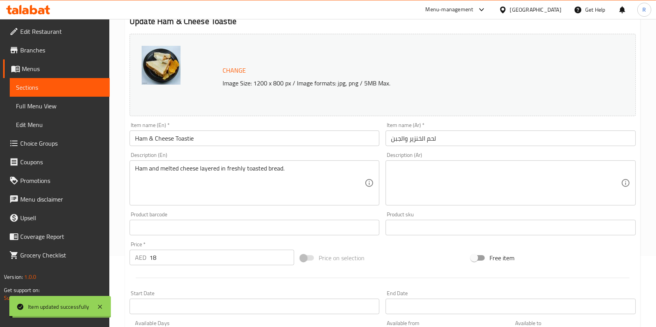
scroll to position [0, 0]
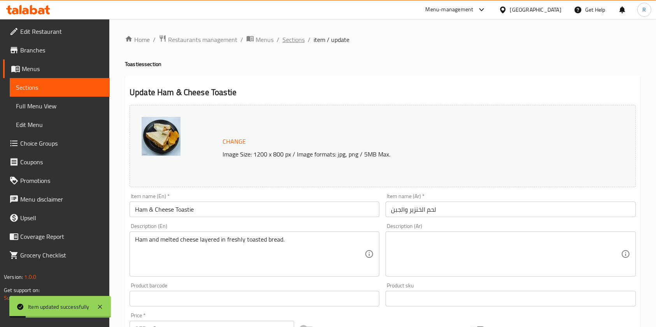
click at [302, 42] on span "Sections" at bounding box center [293, 39] width 22 height 9
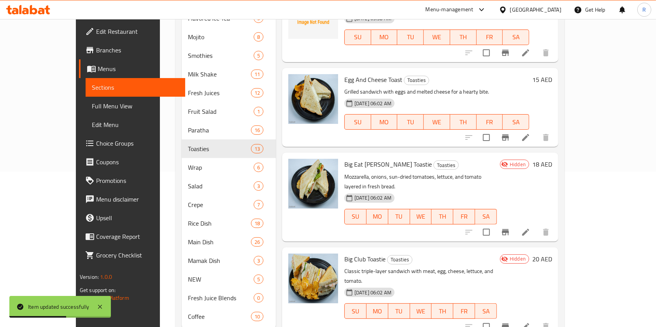
scroll to position [530, 0]
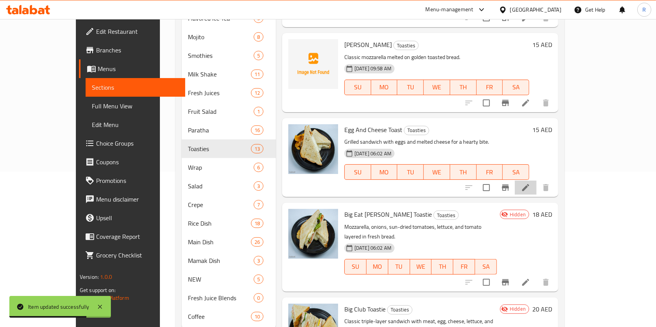
click at [530, 183] on icon at bounding box center [525, 187] width 9 height 9
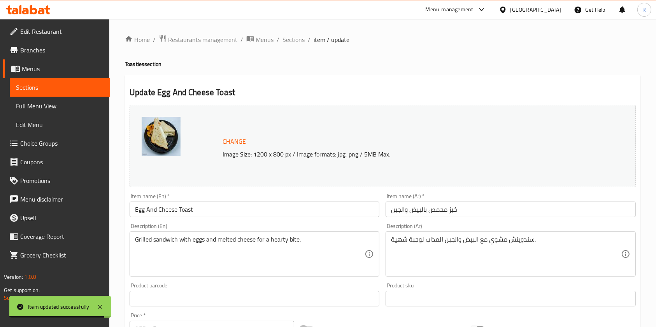
click at [189, 210] on input "Egg And Cheese Toast" at bounding box center [254, 210] width 250 height 16
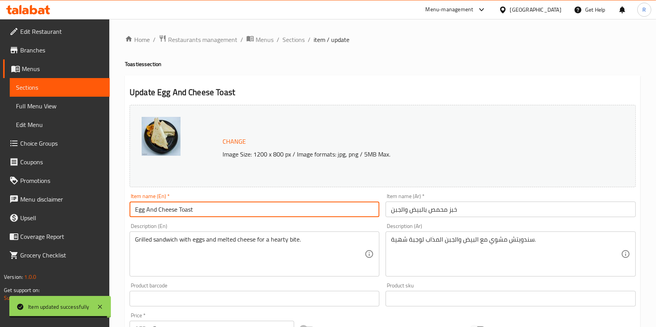
click at [189, 210] on input "Egg And Cheese Toast" at bounding box center [254, 210] width 250 height 16
paste input "ie"
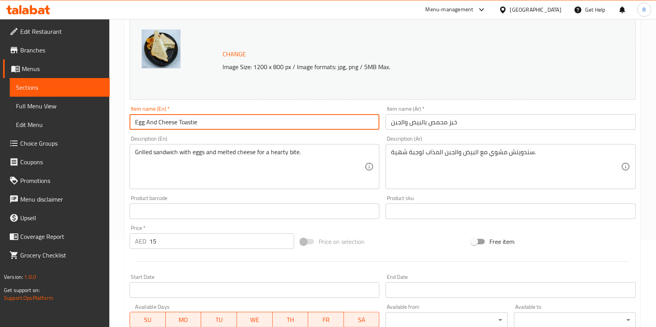
scroll to position [233, 0]
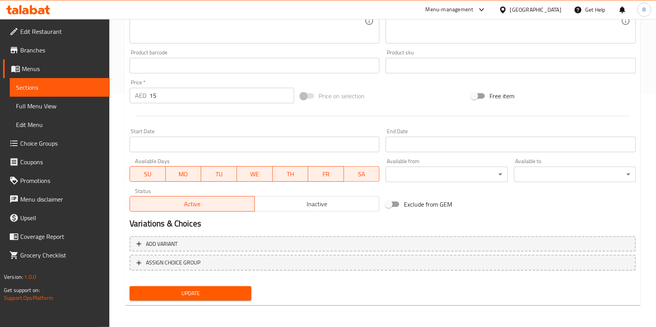
type input "Egg And Cheese Toastie"
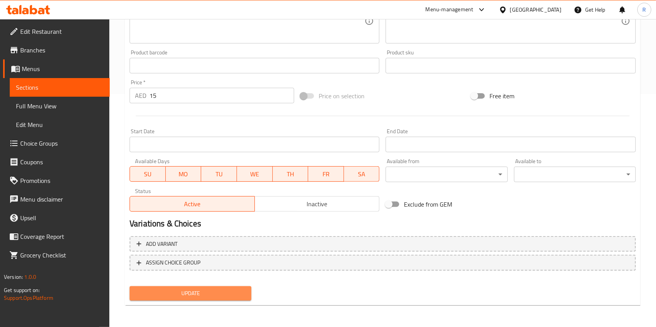
click at [197, 291] on span "Update" at bounding box center [190, 294] width 109 height 10
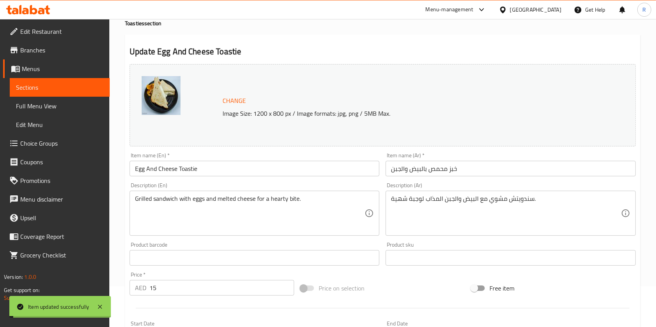
scroll to position [0, 0]
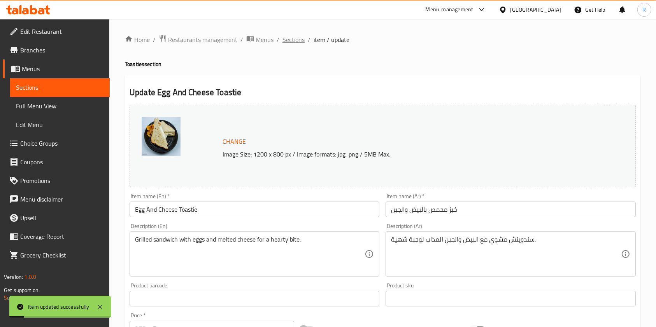
click at [290, 40] on span "Sections" at bounding box center [293, 39] width 22 height 9
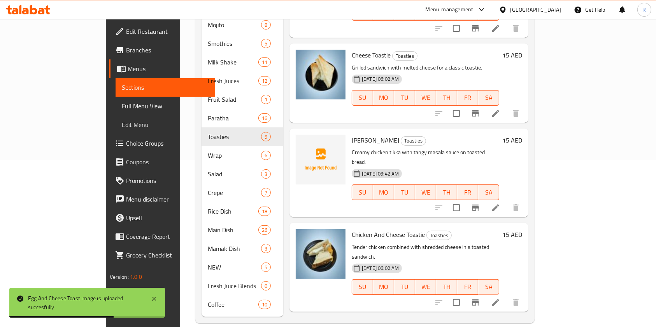
scroll to position [207, 0]
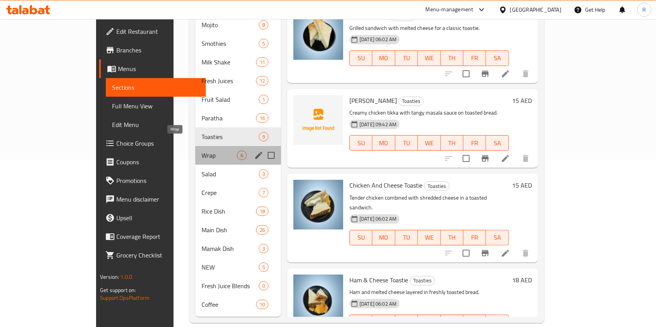
click at [201, 151] on span "Wrap" at bounding box center [218, 155] width 35 height 9
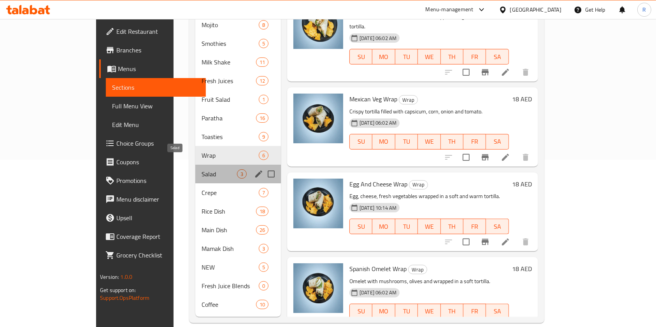
click at [201, 170] on span "Salad" at bounding box center [218, 174] width 35 height 9
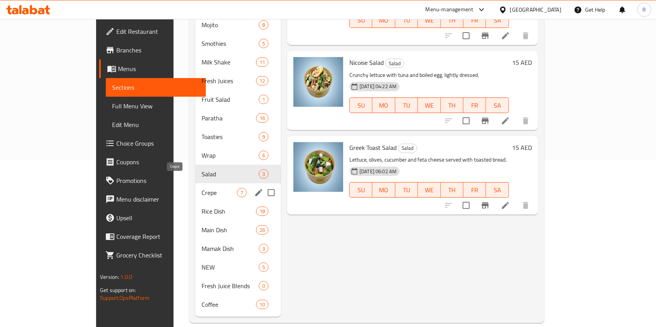
click at [201, 188] on span "Crepe" at bounding box center [218, 192] width 35 height 9
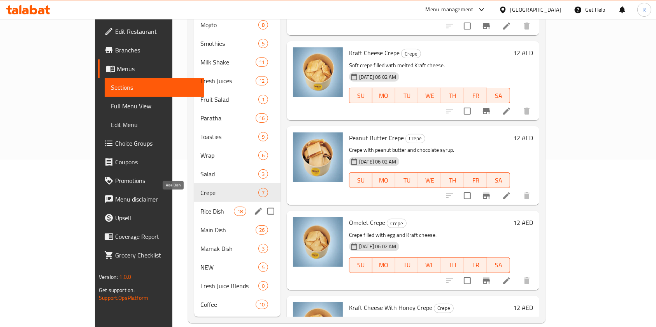
click at [200, 207] on span "Rice Dish" at bounding box center [216, 211] width 33 height 9
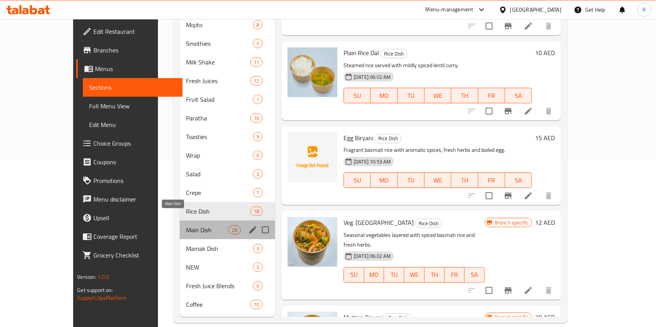
click at [186, 226] on span "Main Dish" at bounding box center [207, 230] width 42 height 9
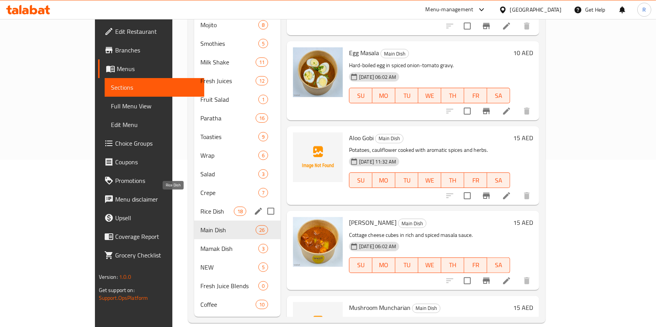
click at [200, 207] on span "Rice Dish" at bounding box center [216, 211] width 33 height 9
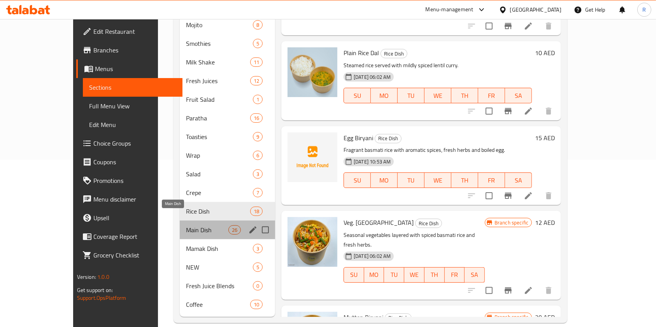
click at [186, 226] on span "Main Dish" at bounding box center [207, 230] width 42 height 9
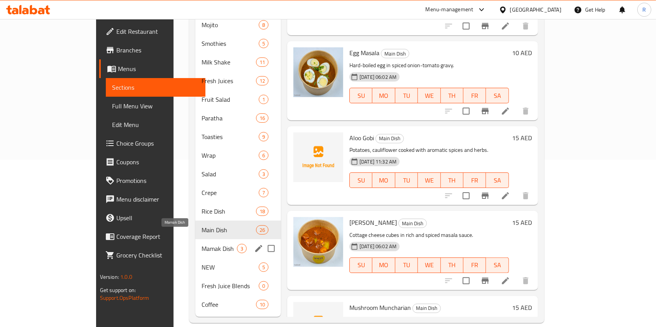
click at [201, 244] on span "Mamak Dish" at bounding box center [218, 248] width 35 height 9
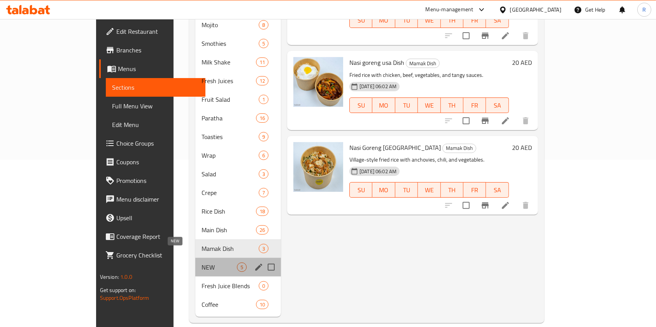
drag, startPoint x: 180, startPoint y: 257, endPoint x: 187, endPoint y: 276, distance: 19.7
click at [201, 263] on span "NEW" at bounding box center [218, 267] width 35 height 9
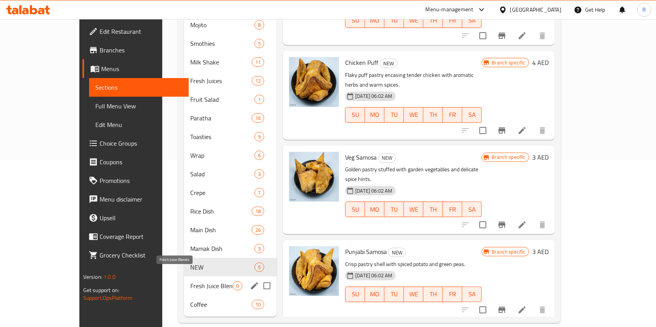
click at [190, 282] on span "Fresh Juice Blends" at bounding box center [211, 286] width 42 height 9
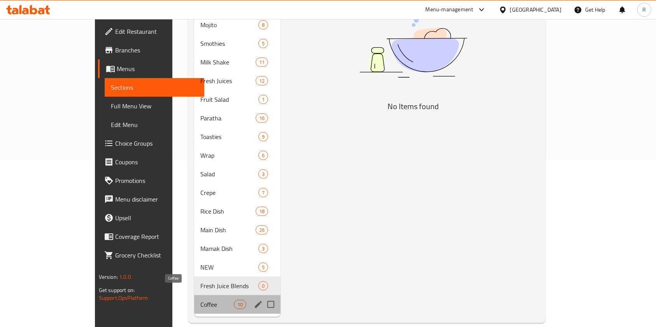
click at [200, 300] on span "Coffee" at bounding box center [216, 304] width 33 height 9
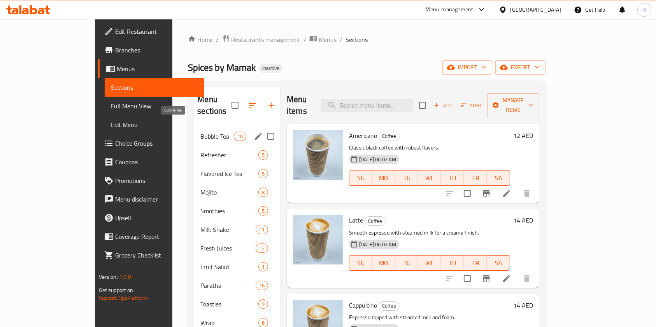
drag, startPoint x: 159, startPoint y: 117, endPoint x: 162, endPoint y: 123, distance: 7.0
click at [194, 127] on div "Bubble Tea 10" at bounding box center [237, 136] width 86 height 19
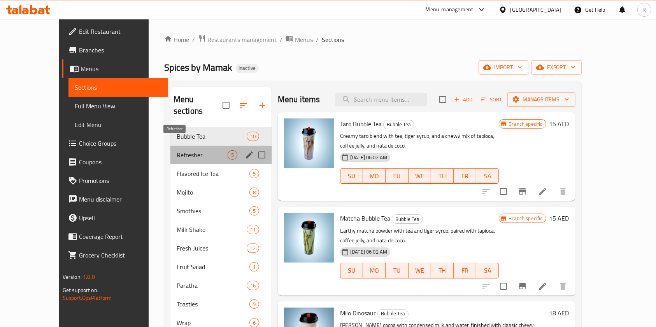
click at [177, 150] on span "Refresher" at bounding box center [202, 154] width 51 height 9
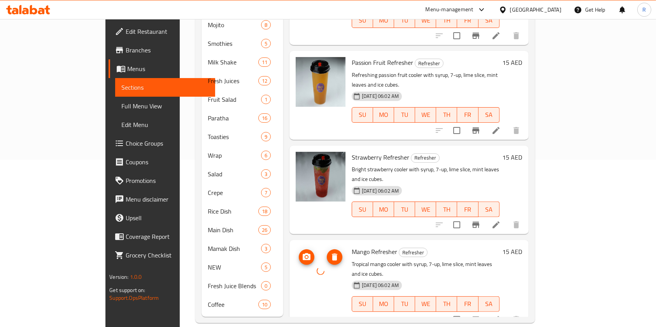
scroll to position [64, 0]
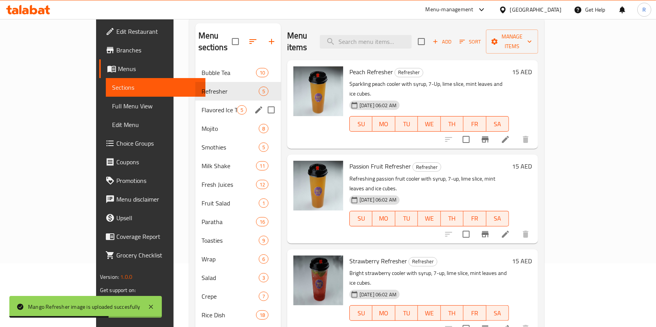
click at [195, 101] on div "Flavored Ice Tea 5" at bounding box center [238, 110] width 86 height 19
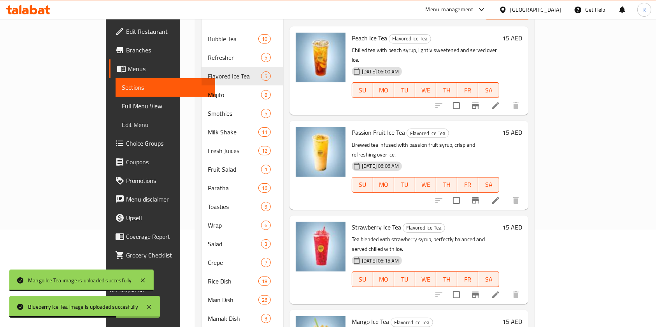
scroll to position [12, 0]
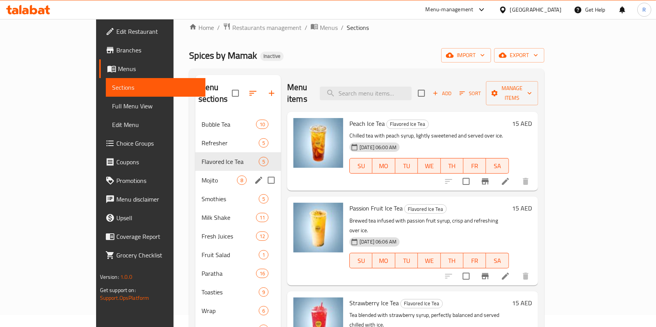
click at [201, 176] on span "Mojito" at bounding box center [218, 180] width 35 height 9
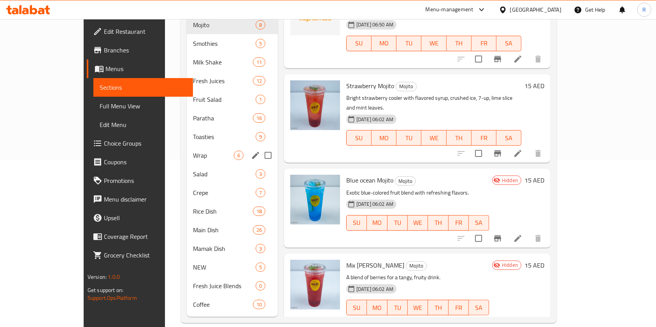
scroll to position [115, 0]
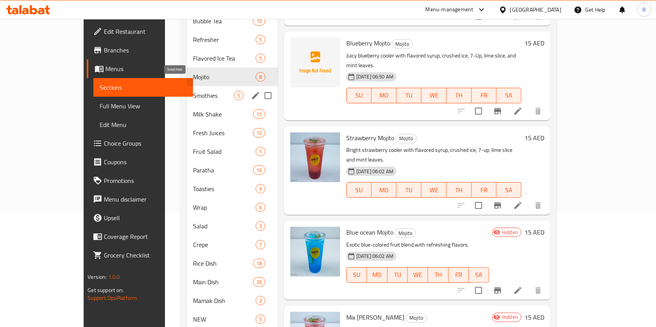
drag, startPoint x: 153, startPoint y: 82, endPoint x: 164, endPoint y: 89, distance: 13.4
click at [193, 91] on span "Smothies" at bounding box center [213, 95] width 41 height 9
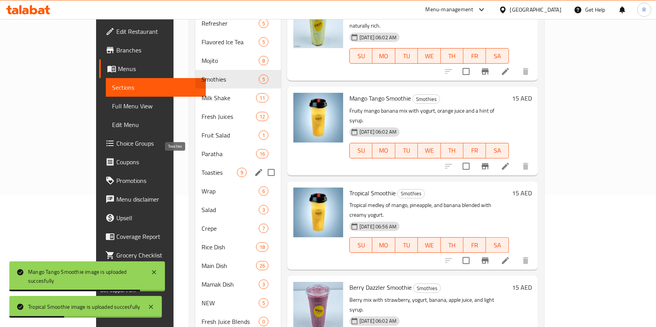
scroll to position [115, 0]
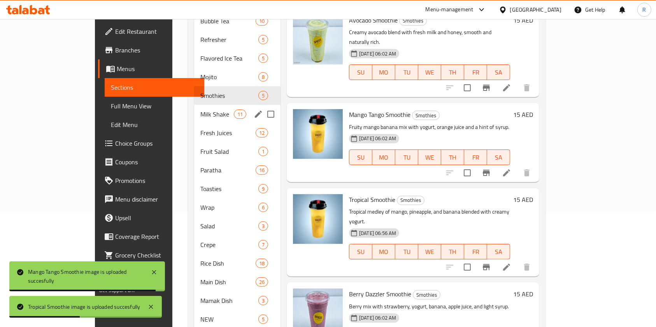
click at [200, 110] on span "Milk Shake" at bounding box center [216, 114] width 33 height 9
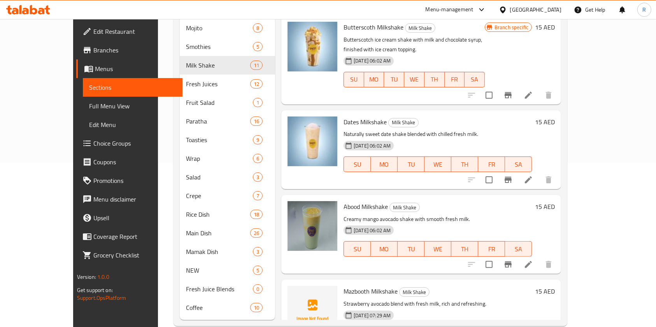
scroll to position [168, 0]
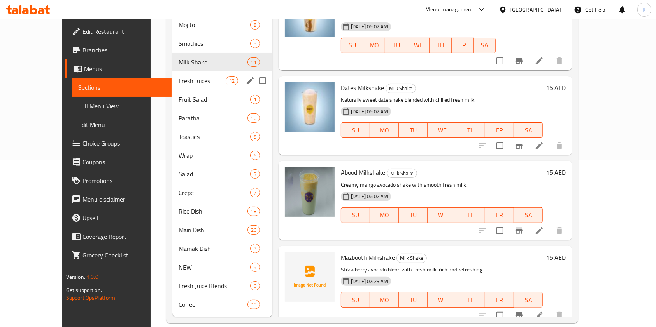
drag, startPoint x: 163, startPoint y: 68, endPoint x: 250, endPoint y: 122, distance: 102.3
click at [178, 76] on span "Fresh Juices" at bounding box center [201, 80] width 47 height 9
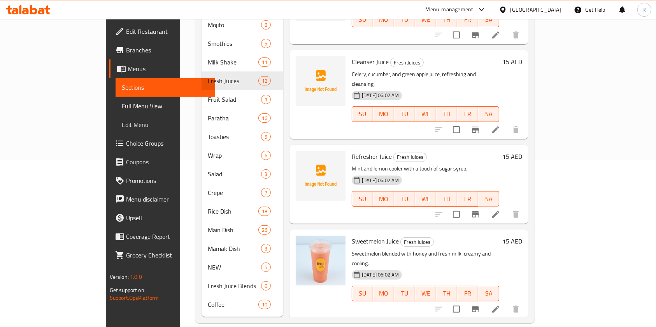
scroll to position [308, 0]
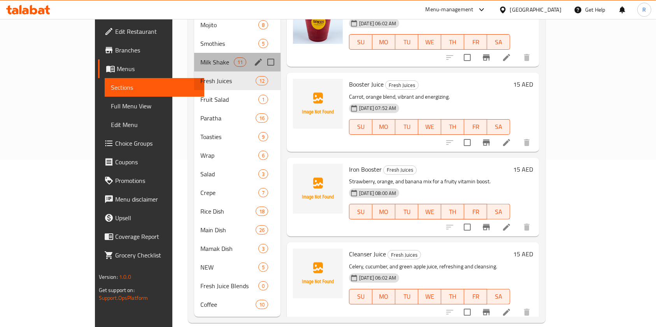
drag, startPoint x: 173, startPoint y: 51, endPoint x: 235, endPoint y: 83, distance: 70.3
click at [200, 58] on span "Milk Shake" at bounding box center [216, 62] width 33 height 9
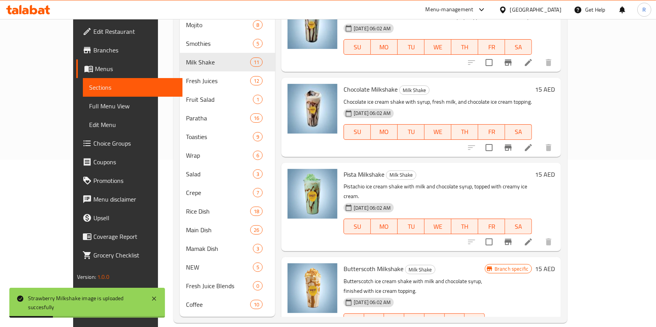
scroll to position [308, 0]
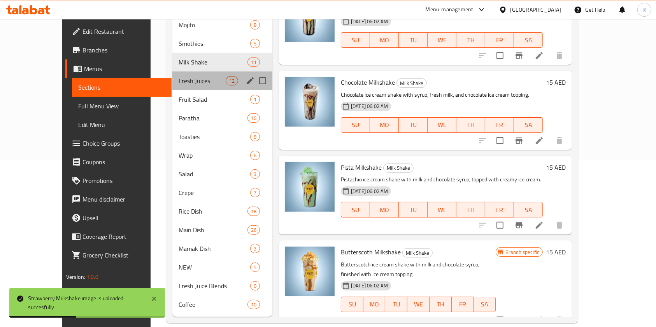
click at [172, 75] on div "Fresh Juices 12" at bounding box center [222, 81] width 100 height 19
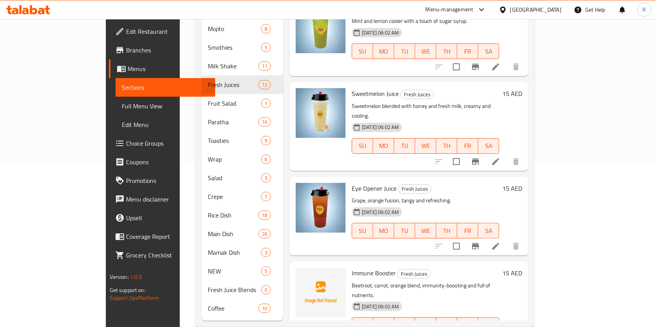
scroll to position [168, 0]
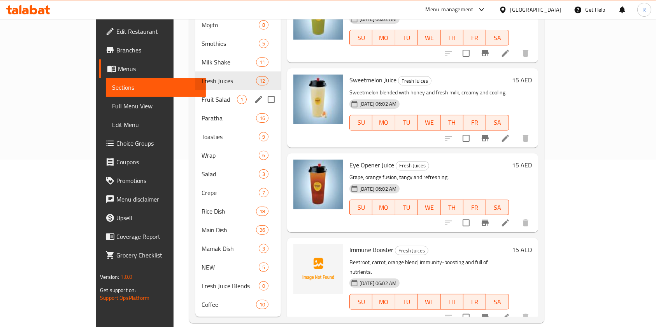
click at [201, 95] on span "Fruit Salad" at bounding box center [218, 99] width 35 height 9
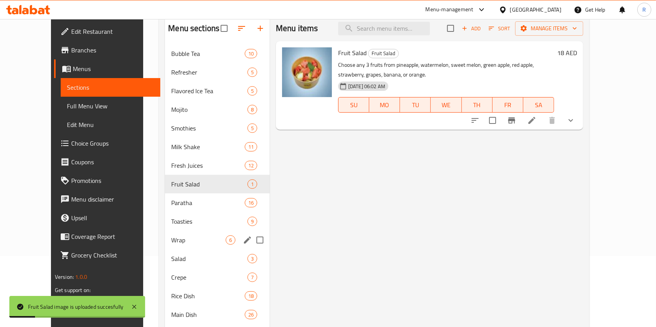
scroll to position [156, 0]
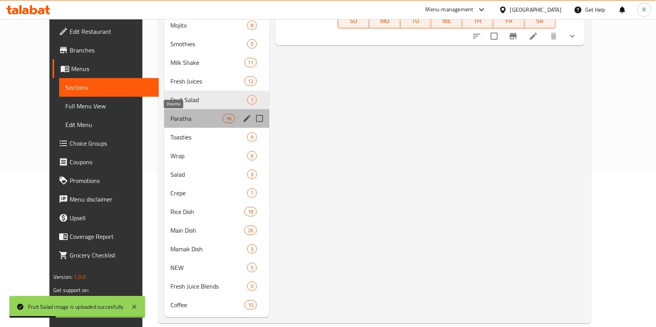
drag, startPoint x: 185, startPoint y: 122, endPoint x: 184, endPoint y: 129, distance: 7.5
click at [184, 122] on span "Paratha" at bounding box center [196, 118] width 52 height 9
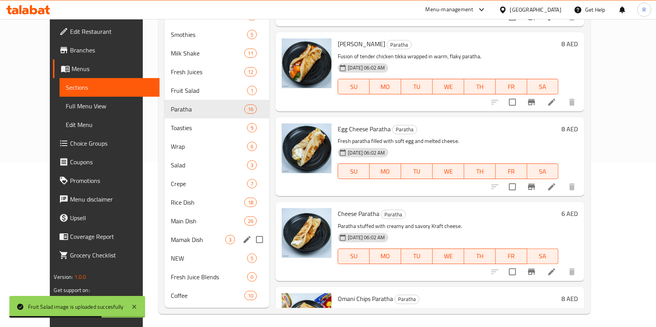
scroll to position [168, 0]
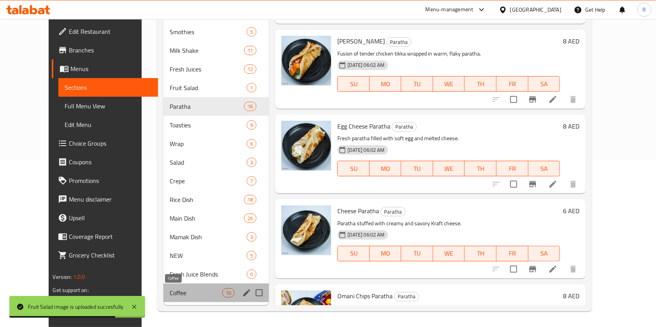
click at [170, 295] on span "Coffee" at bounding box center [196, 293] width 52 height 9
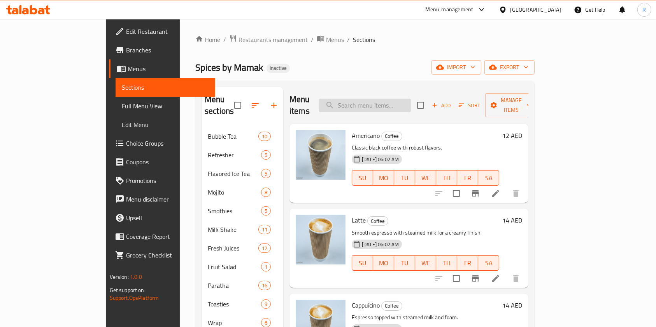
click at [385, 99] on input "search" at bounding box center [365, 106] width 92 height 14
paste input "Teh'O"
type input "Teh'O"
paste input "Samoon"
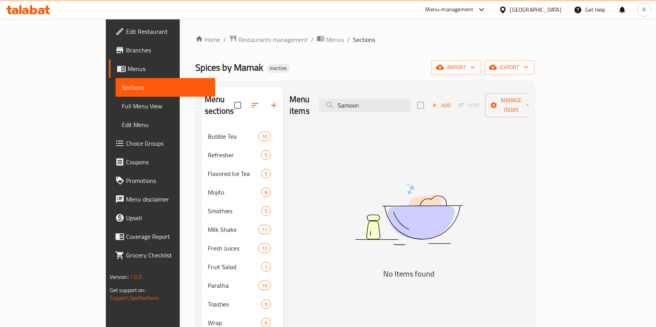
paste input "Mamak Dish"
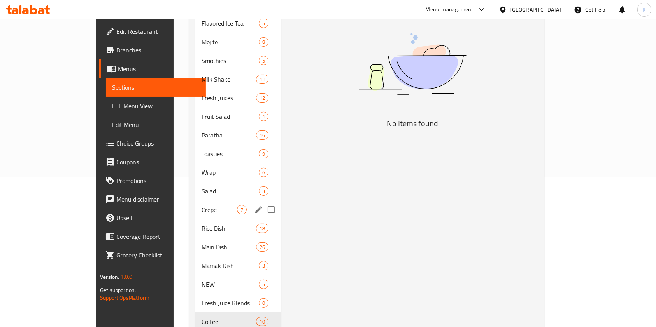
scroll to position [156, 0]
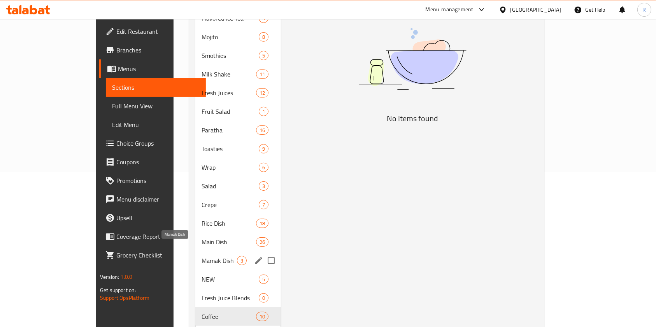
type input "Mamak Dish"
click at [201, 256] on span "Mamak Dish" at bounding box center [218, 260] width 35 height 9
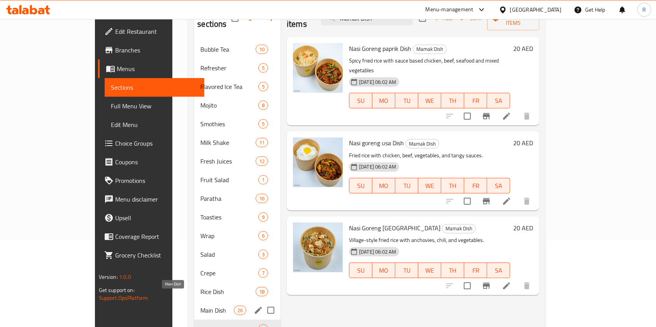
scroll to position [103, 0]
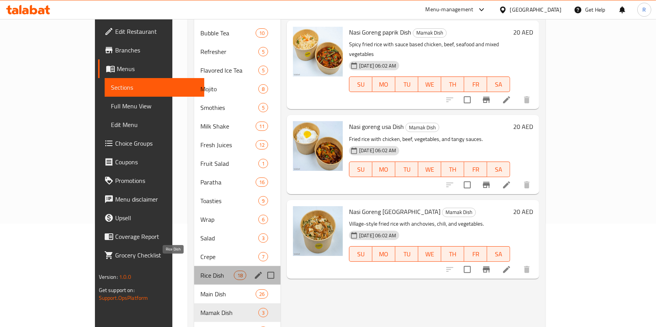
click at [200, 271] on span "Rice Dish" at bounding box center [216, 275] width 33 height 9
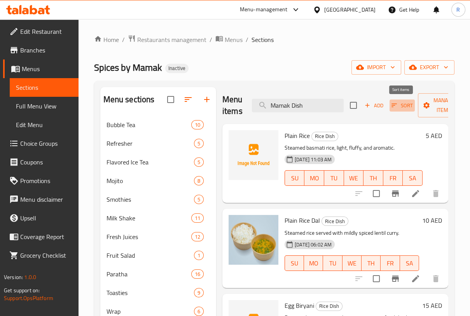
click at [402, 108] on span "Sort" at bounding box center [402, 105] width 21 height 9
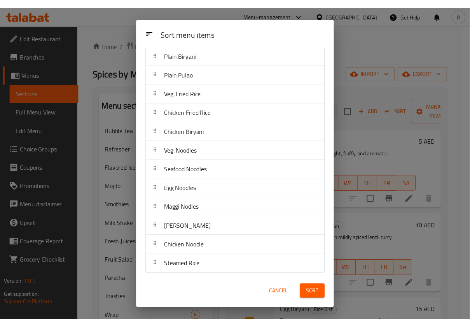
scroll to position [138, 0]
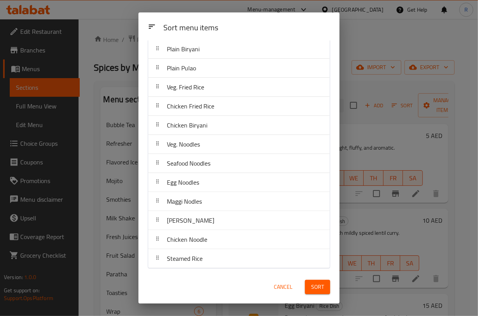
click at [289, 287] on span "Cancel" at bounding box center [283, 287] width 19 height 10
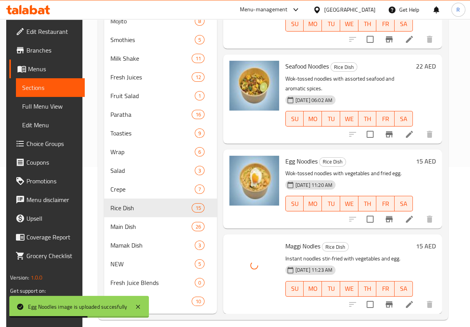
scroll to position [168, 0]
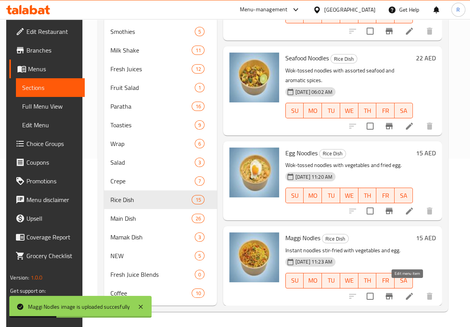
click at [410, 291] on icon at bounding box center [409, 295] width 9 height 9
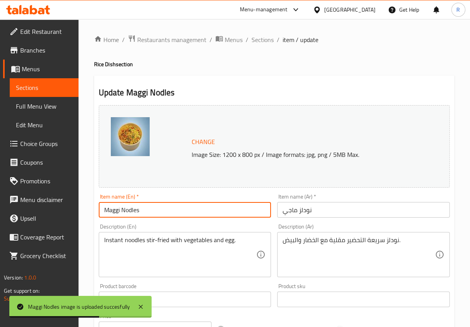
click at [124, 213] on input "Maggi Nodles" at bounding box center [185, 210] width 173 height 16
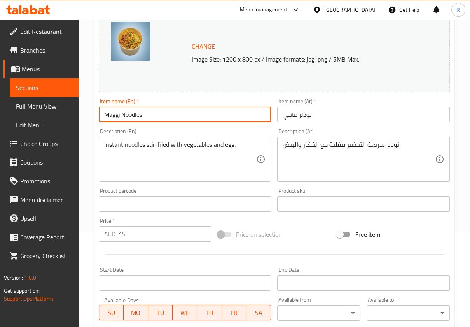
scroll to position [234, 0]
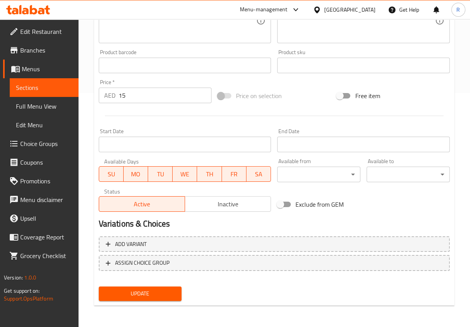
type input "Maggi Noodles"
click at [157, 290] on span "Update" at bounding box center [140, 294] width 71 height 10
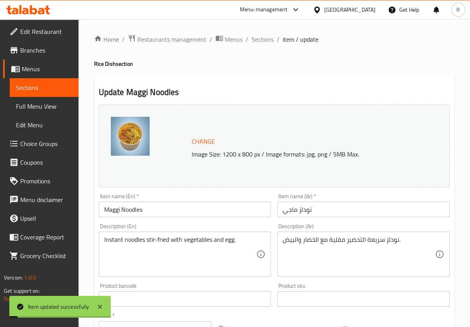
scroll to position [0, 0]
click at [269, 40] on span "Sections" at bounding box center [263, 39] width 22 height 9
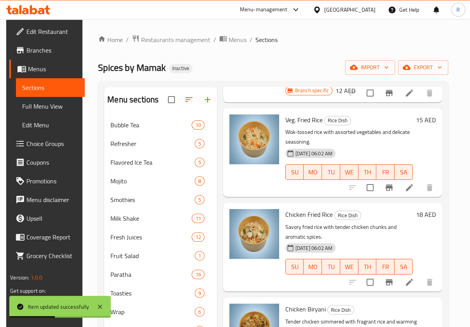
scroll to position [829, 0]
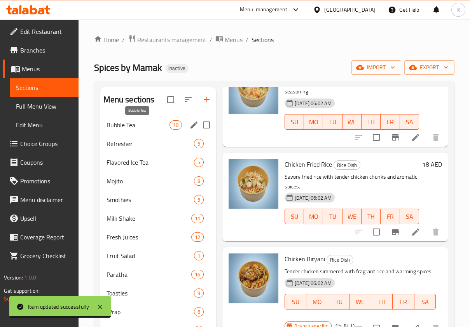
click at [135, 123] on span "Bubble Tea" at bounding box center [138, 124] width 63 height 9
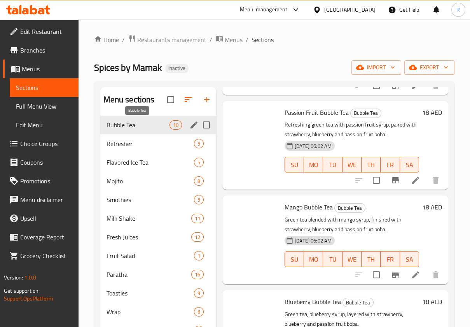
scroll to position [632, 0]
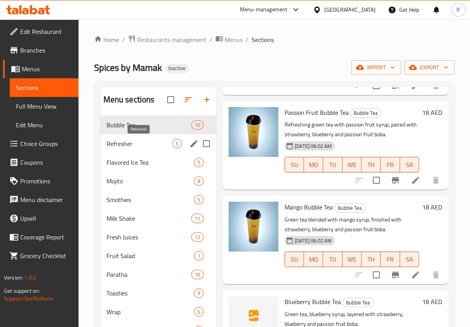
click at [133, 143] on span "Refresher" at bounding box center [140, 143] width 66 height 9
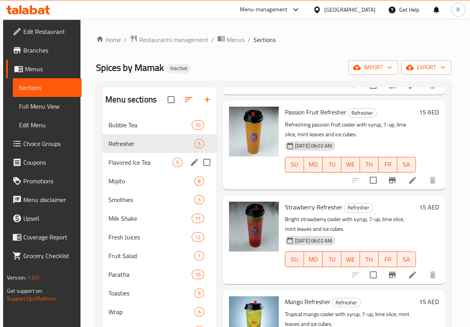
scroll to position [126, 0]
click at [132, 165] on span "Flavored Ice Tea" at bounding box center [140, 161] width 64 height 9
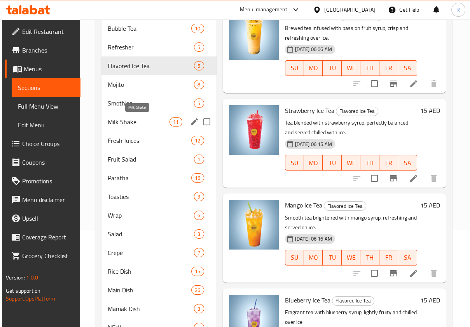
scroll to position [12, 0]
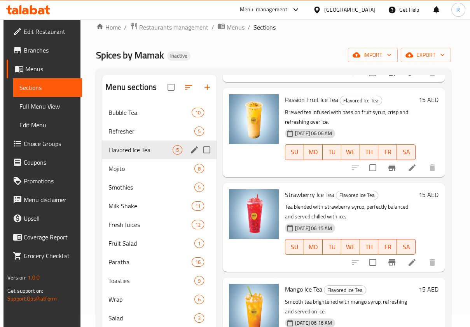
click at [131, 157] on div "Flavored Ice Tea 5" at bounding box center [159, 149] width 114 height 19
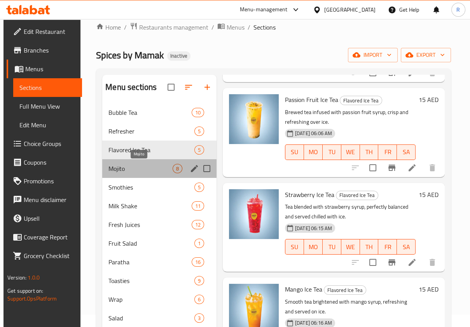
click at [136, 167] on span "Mojito" at bounding box center [140, 168] width 64 height 9
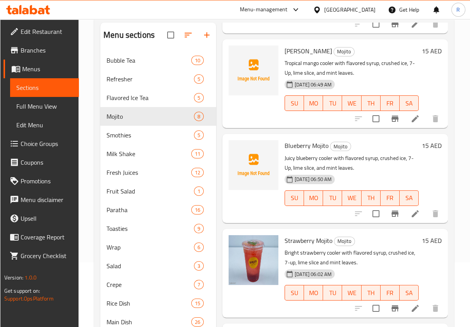
scroll to position [206, 0]
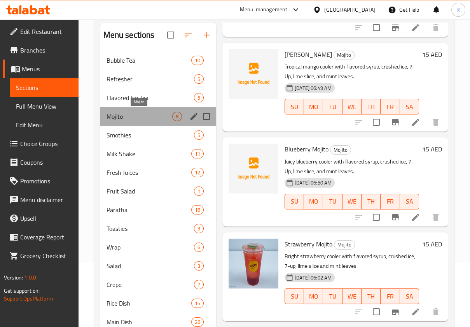
click at [125, 112] on span "Mojito" at bounding box center [140, 116] width 66 height 9
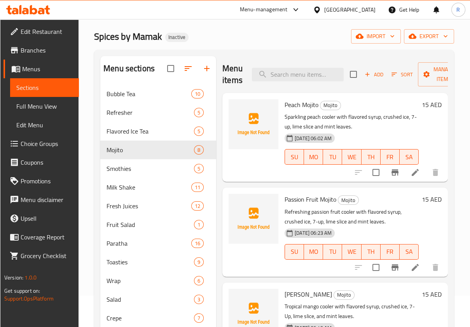
scroll to position [0, 0]
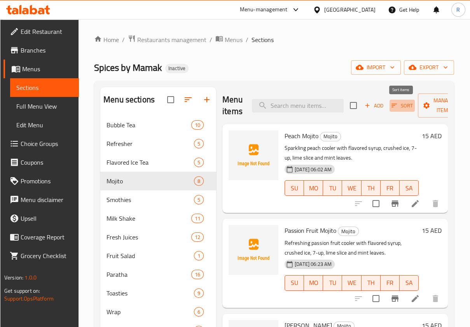
click at [396, 102] on icon "button" at bounding box center [394, 105] width 7 height 7
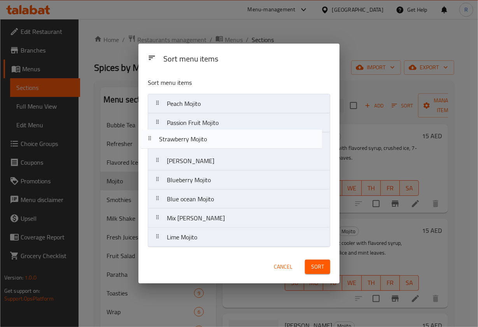
drag, startPoint x: 210, startPoint y: 184, endPoint x: 208, endPoint y: 140, distance: 43.2
click at [204, 140] on nav "Peach Mojito Passion Fruit Mojito Mango Mojito Blueberry Mojito Strawberry Moji…" at bounding box center [239, 170] width 182 height 153
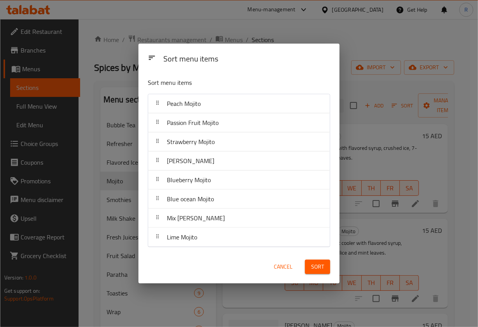
drag, startPoint x: 314, startPoint y: 264, endPoint x: 318, endPoint y: 269, distance: 5.8
click at [314, 265] on span "Sort" at bounding box center [317, 267] width 13 height 10
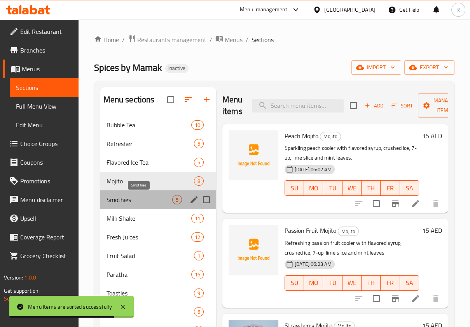
click at [150, 198] on span "Smothies" at bounding box center [140, 199] width 66 height 9
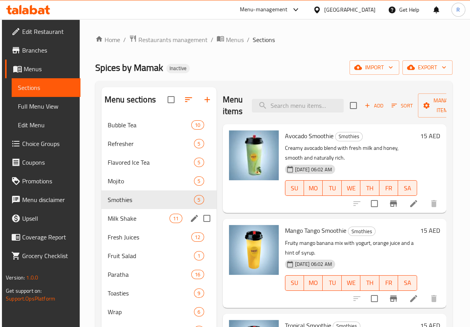
click at [134, 212] on div "Milk Shake 11" at bounding box center [158, 218] width 115 height 19
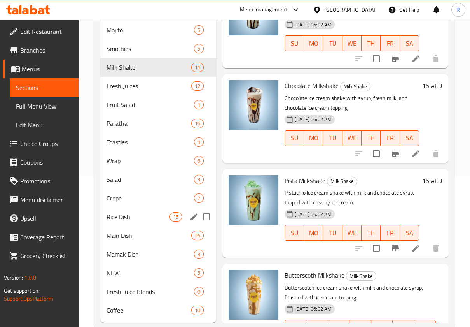
scroll to position [156, 0]
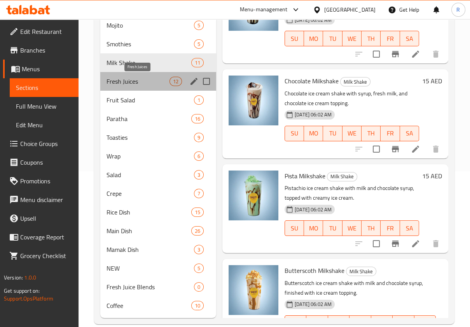
click at [136, 82] on span "Fresh Juices" at bounding box center [138, 81] width 63 height 9
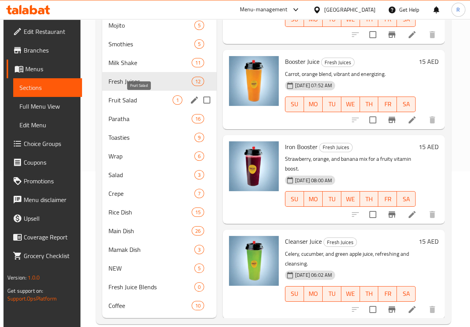
click at [139, 97] on span "Fruit Salad" at bounding box center [140, 99] width 64 height 9
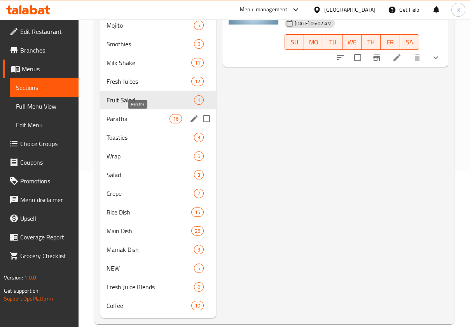
click at [138, 123] on span "Paratha" at bounding box center [138, 118] width 63 height 9
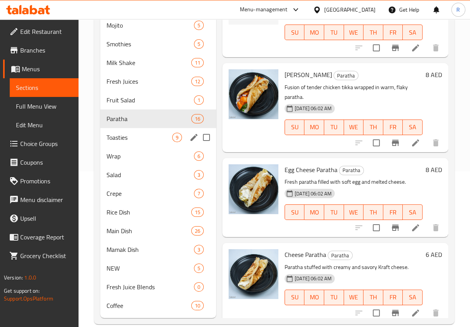
click at [134, 137] on span "Toasties" at bounding box center [140, 137] width 66 height 9
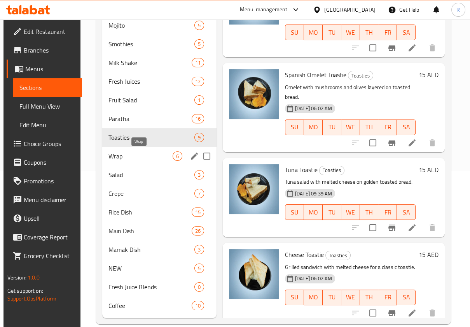
drag, startPoint x: 135, startPoint y: 154, endPoint x: 135, endPoint y: 161, distance: 7.0
click at [135, 159] on span "Wrap" at bounding box center [140, 155] width 64 height 9
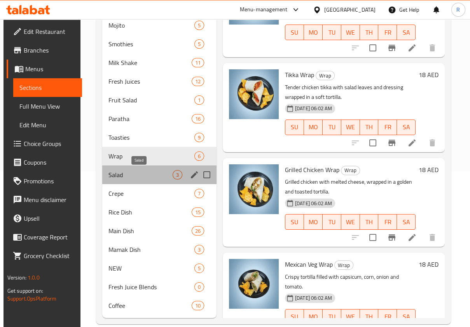
click at [138, 173] on span "Salad" at bounding box center [140, 174] width 64 height 9
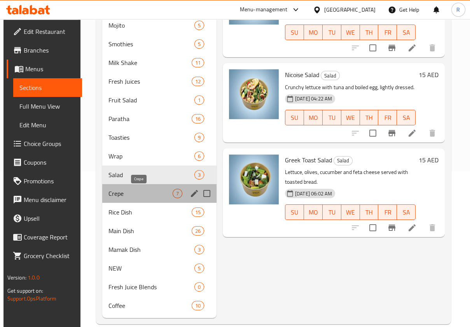
click at [151, 190] on span "Crepe" at bounding box center [140, 193] width 64 height 9
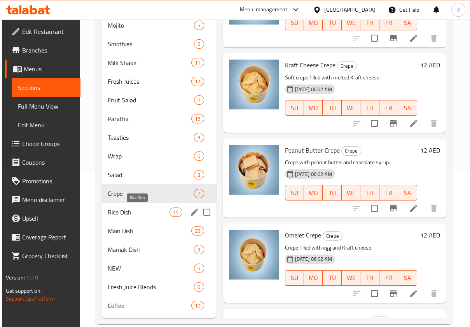
click at [160, 213] on span "Rice Dish" at bounding box center [139, 211] width 62 height 9
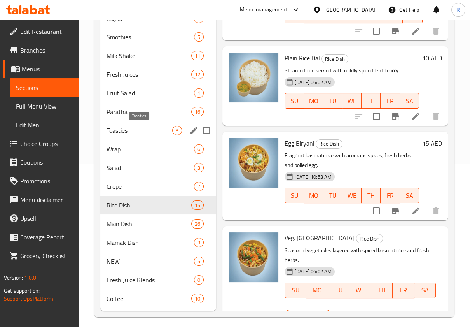
scroll to position [168, 0]
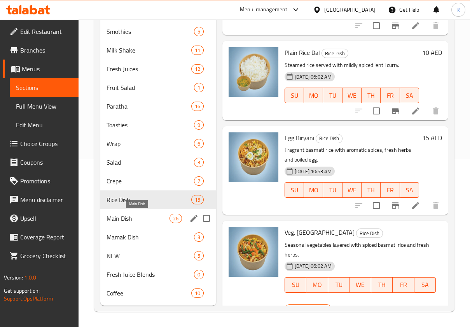
click at [152, 216] on span "Main Dish" at bounding box center [138, 217] width 63 height 9
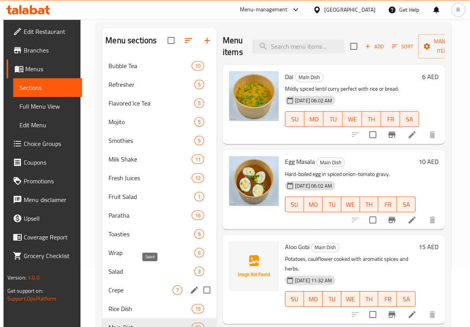
scroll to position [103, 0]
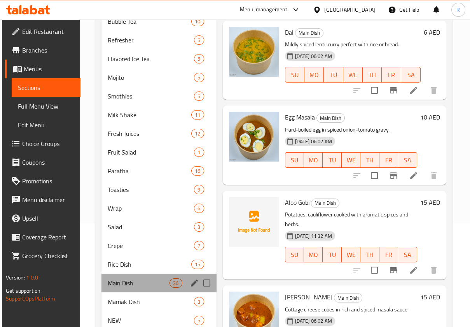
click at [134, 275] on div "Main Dish 26" at bounding box center [158, 282] width 115 height 19
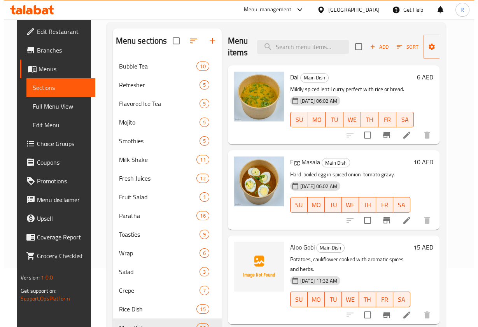
scroll to position [0, 0]
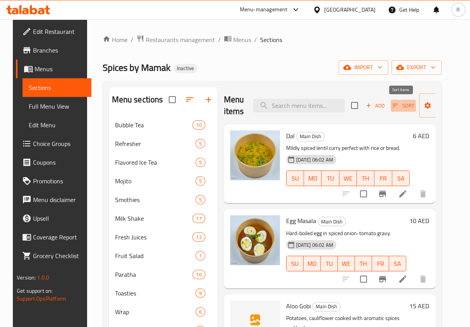
click at [398, 108] on span "Sort" at bounding box center [403, 105] width 21 height 9
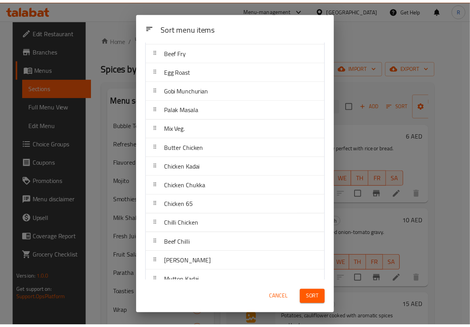
scroll to position [207, 0]
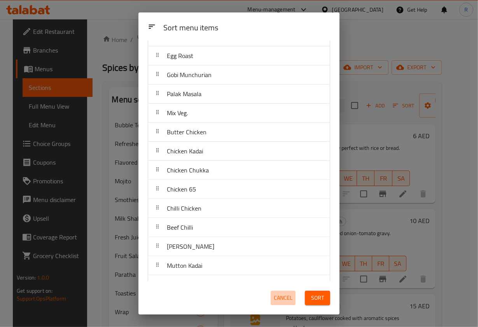
click at [282, 296] on span "Cancel" at bounding box center [283, 298] width 19 height 10
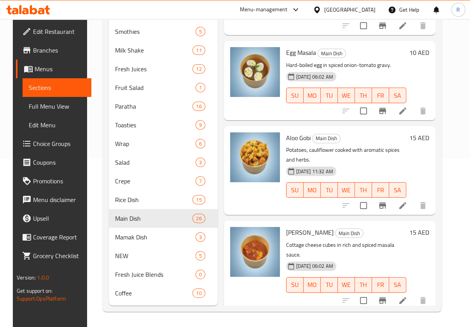
scroll to position [0, 0]
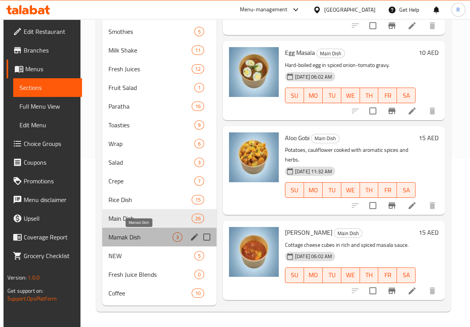
drag, startPoint x: 120, startPoint y: 234, endPoint x: 114, endPoint y: 247, distance: 13.6
click at [120, 234] on span "Mamak Dish" at bounding box center [140, 236] width 64 height 9
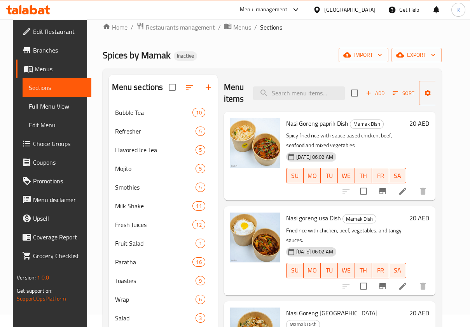
scroll to position [65, 0]
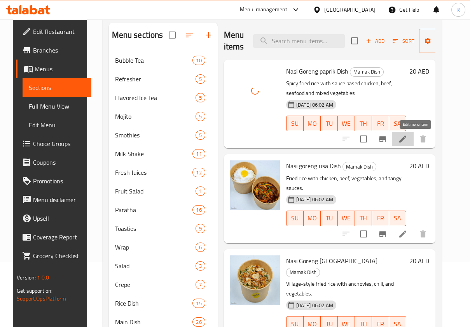
click at [407, 136] on icon at bounding box center [402, 138] width 9 height 9
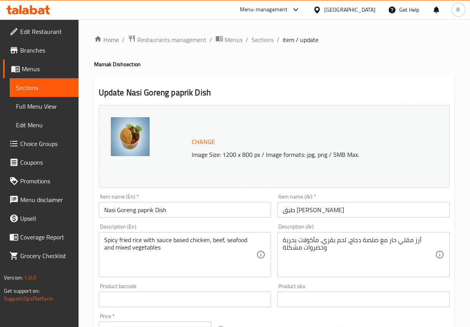
click at [139, 210] on input "Nasi Goreng paprik Dish" at bounding box center [185, 210] width 173 height 16
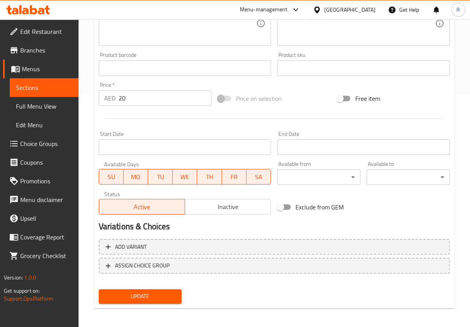
scroll to position [234, 0]
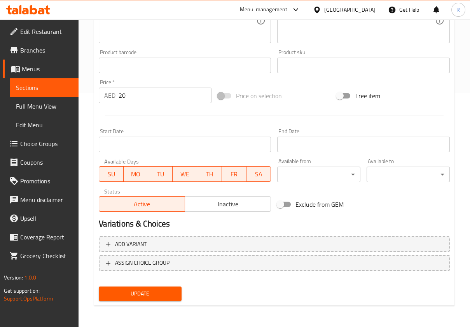
type input "Nasi Goreng Paprik Dish"
click at [146, 294] on span "Update" at bounding box center [140, 294] width 71 height 10
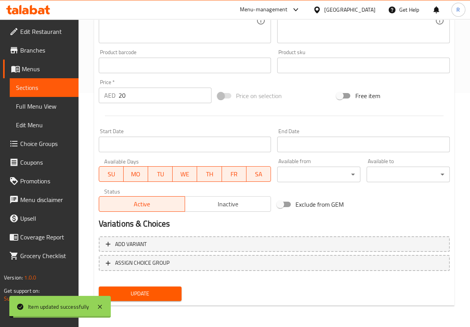
scroll to position [0, 0]
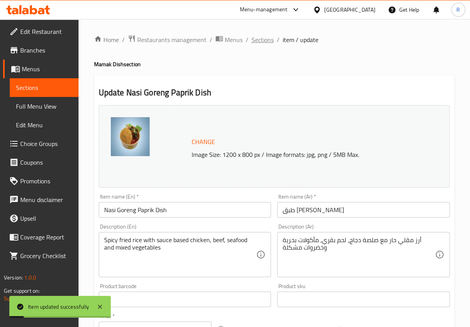
click at [262, 39] on span "Sections" at bounding box center [263, 39] width 22 height 9
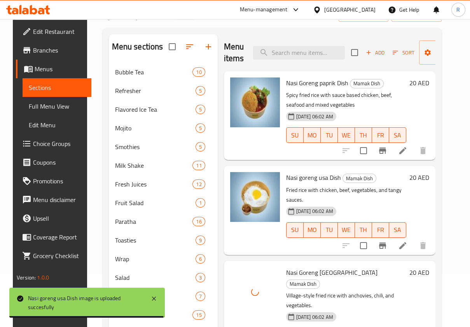
scroll to position [52, 0]
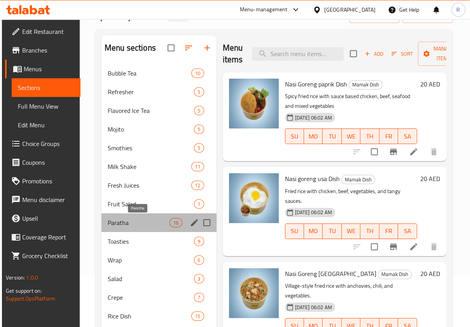
click at [130, 224] on span "Paratha" at bounding box center [139, 222] width 62 height 9
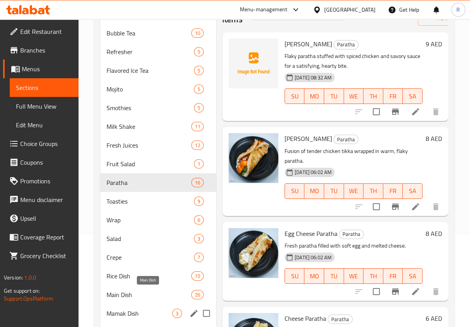
scroll to position [156, 0]
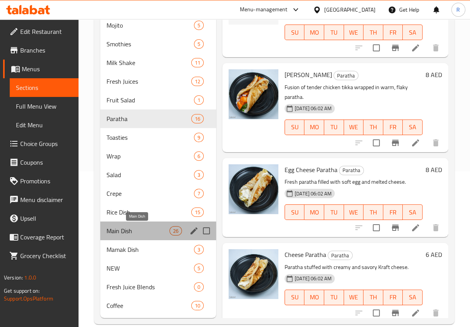
click at [143, 232] on span "Main Dish" at bounding box center [138, 230] width 63 height 9
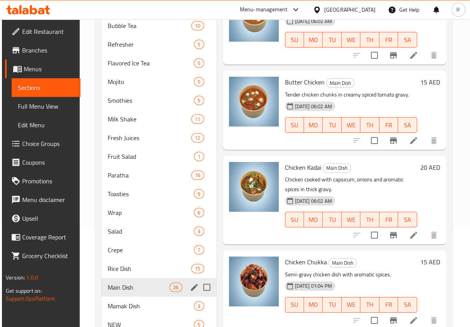
scroll to position [52, 0]
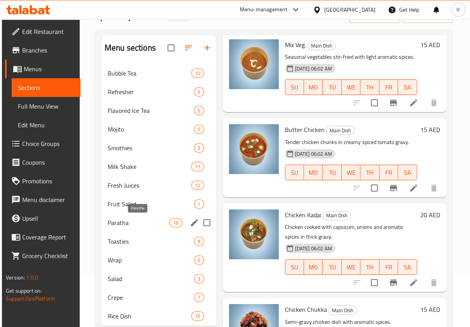
click at [129, 221] on span "Paratha" at bounding box center [139, 222] width 62 height 9
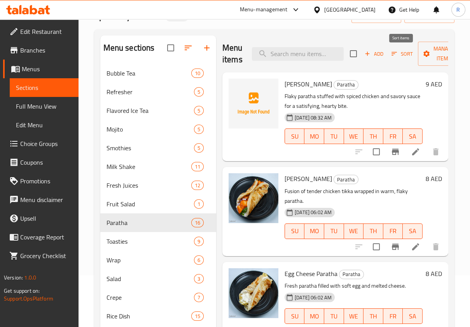
click at [403, 52] on span "Sort" at bounding box center [402, 53] width 21 height 9
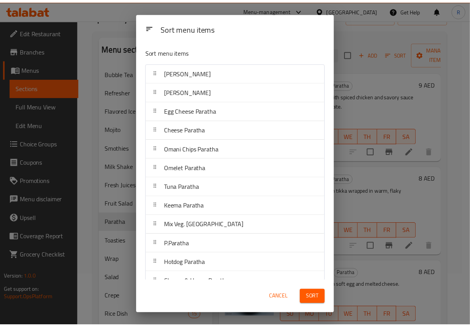
scroll to position [52, 0]
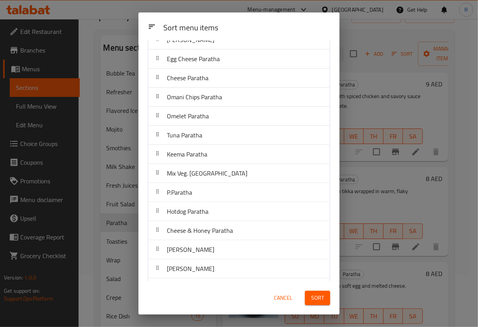
click at [279, 300] on span "Cancel" at bounding box center [283, 298] width 19 height 10
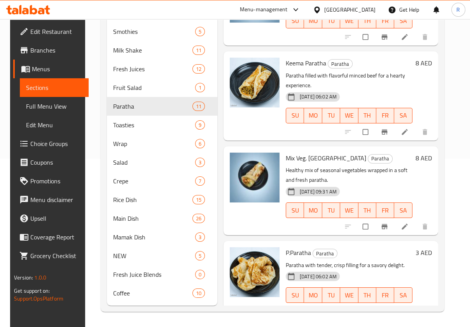
scroll to position [448, 0]
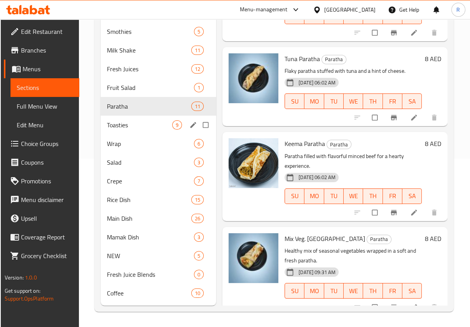
drag, startPoint x: 145, startPoint y: 120, endPoint x: 149, endPoint y: 125, distance: 6.1
click at [145, 120] on span "Toasties" at bounding box center [139, 124] width 65 height 9
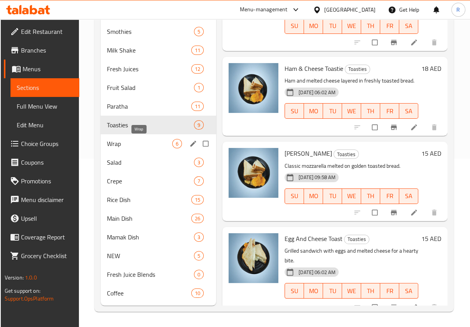
click at [143, 145] on span "Wrap" at bounding box center [139, 143] width 65 height 9
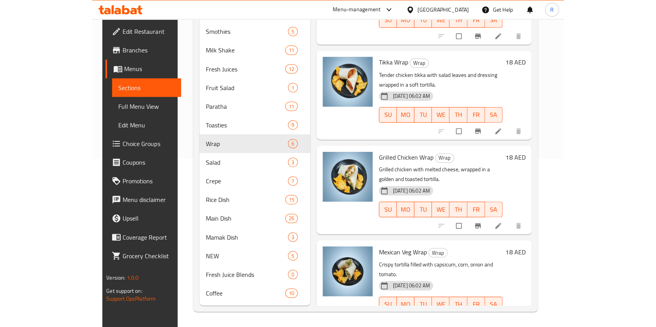
scroll to position [168, 0]
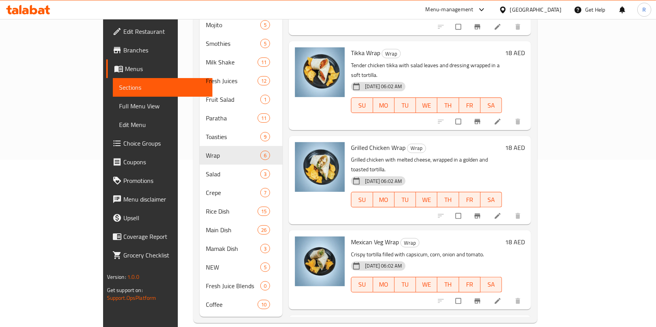
click at [123, 48] on span "Branches" at bounding box center [164, 49] width 83 height 9
